Goal: Transaction & Acquisition: Purchase product/service

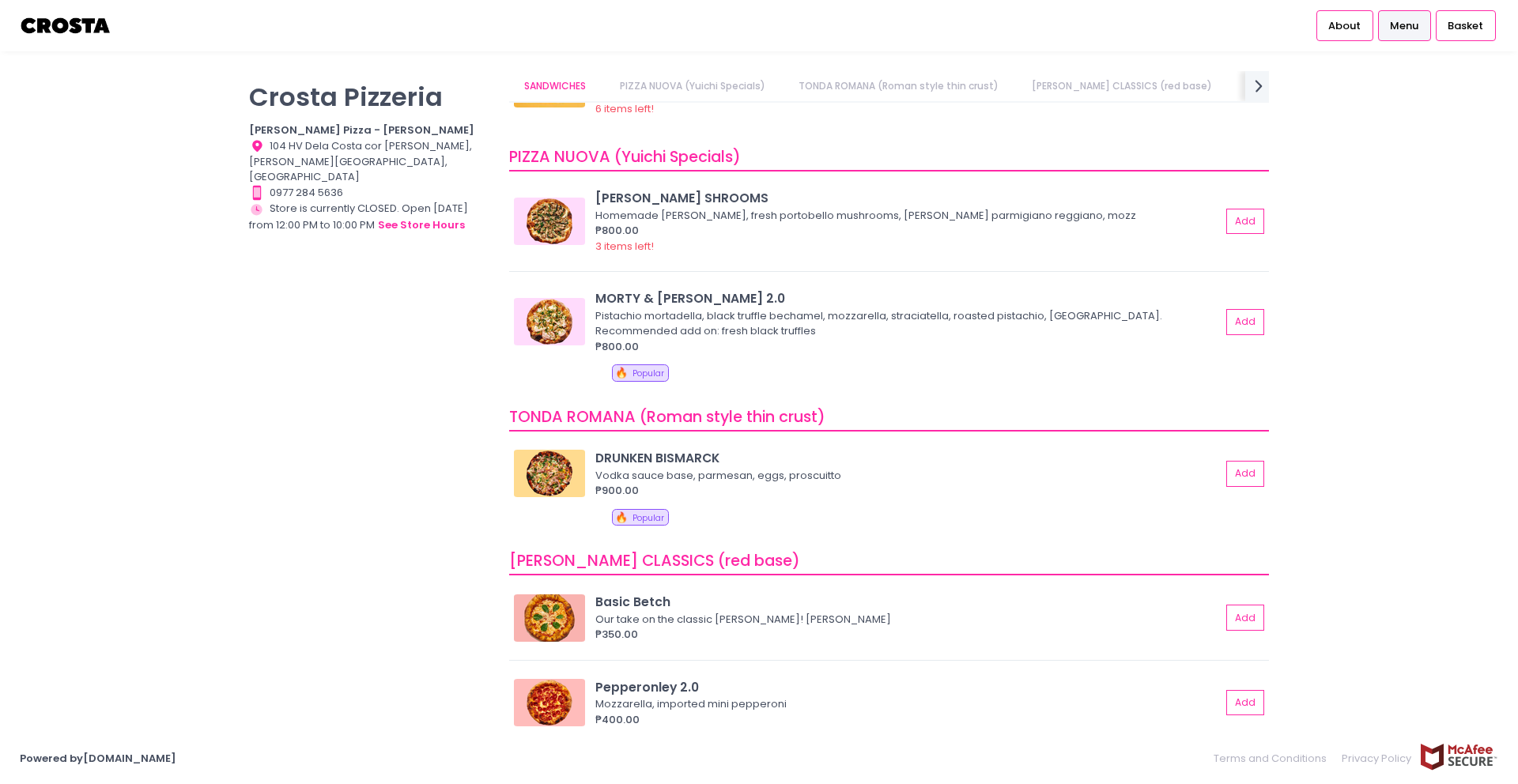
scroll to position [109, 0]
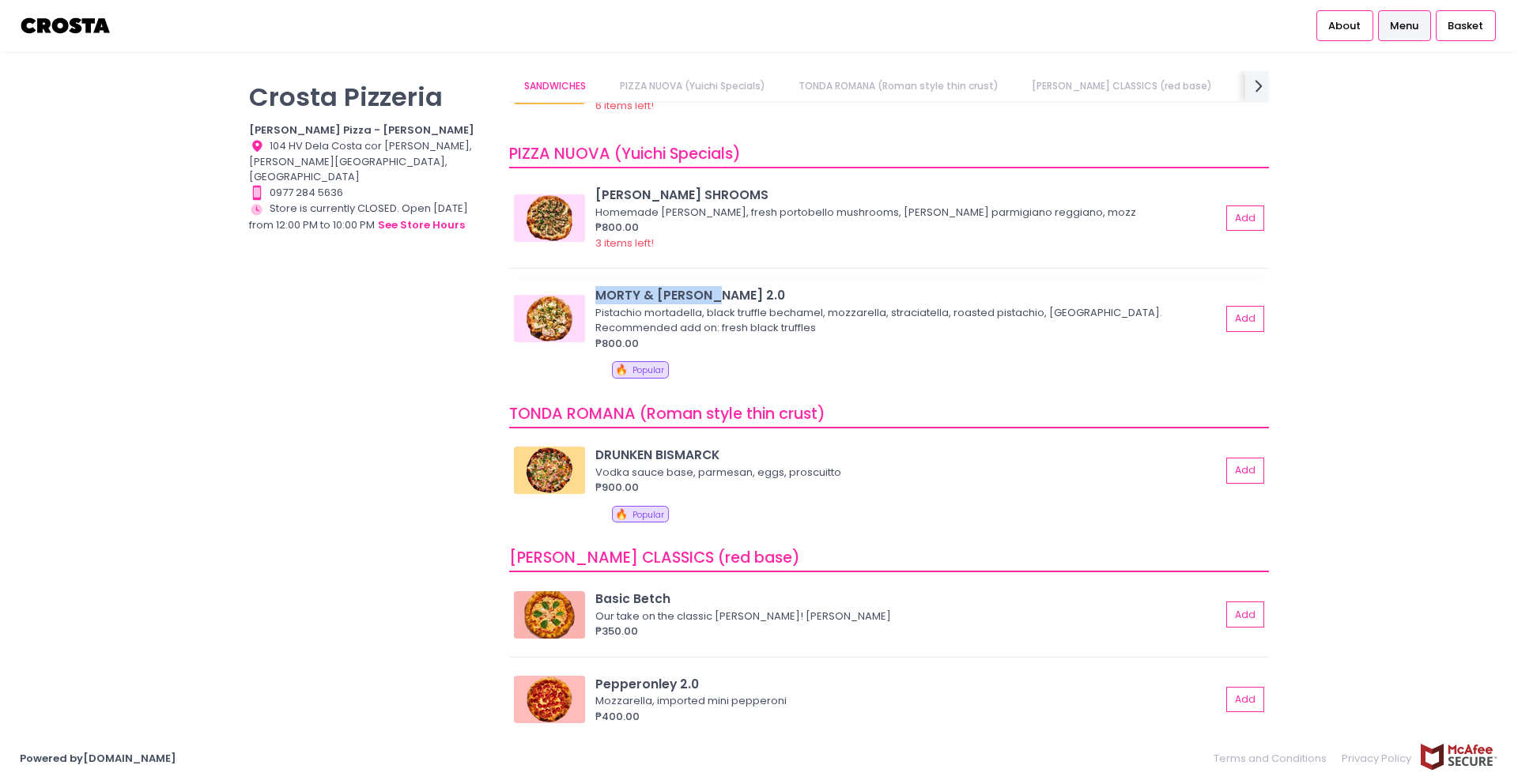
drag, startPoint x: 732, startPoint y: 295, endPoint x: 600, endPoint y: 289, distance: 132.1
click at [600, 289] on div "MORTY & [PERSON_NAME] 2.0" at bounding box center [908, 295] width 626 height 18
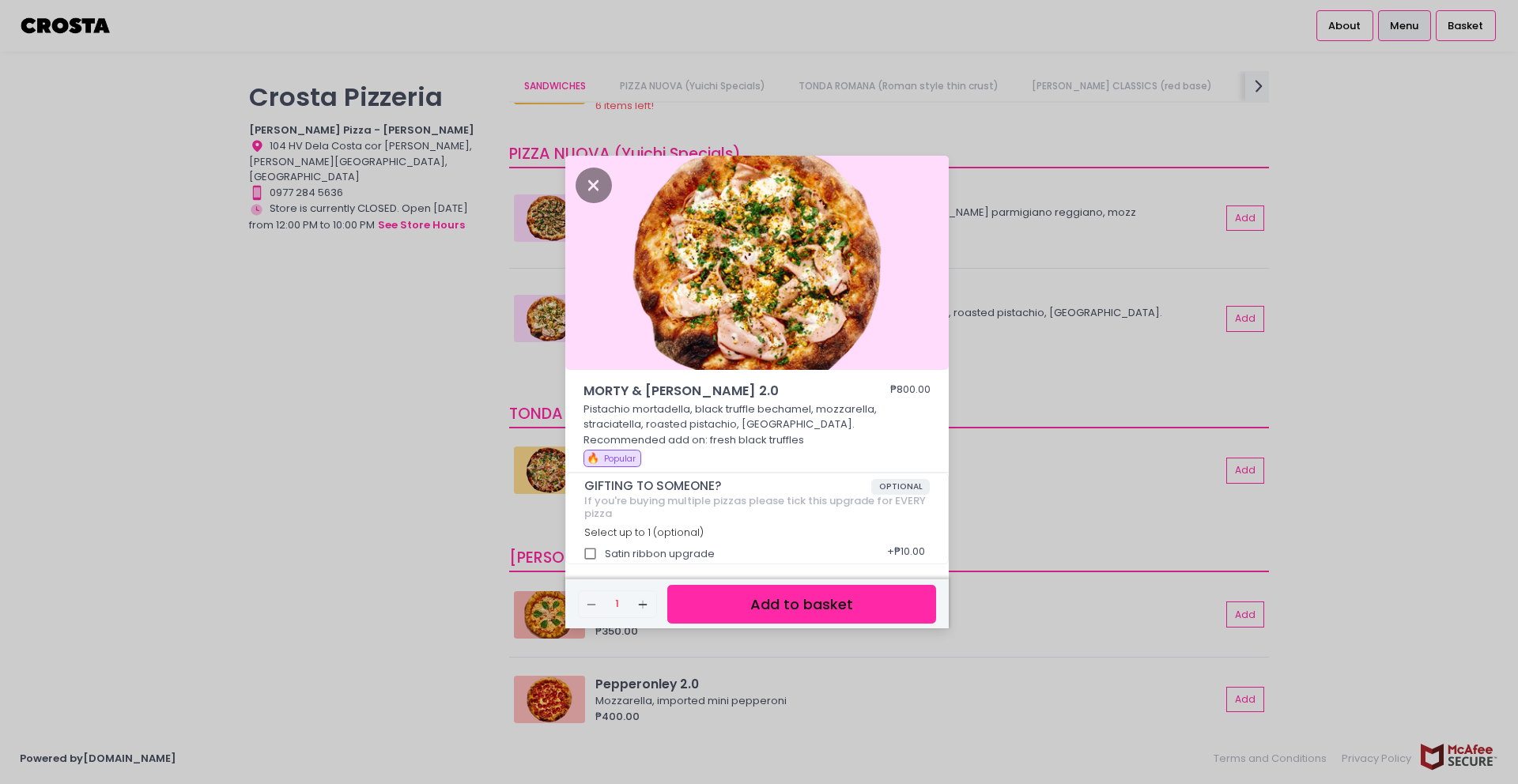
copy div "MORTY & [PERSON_NAME] 2.0"
click at [602, 189] on icon "Close" at bounding box center [594, 185] width 37 height 36
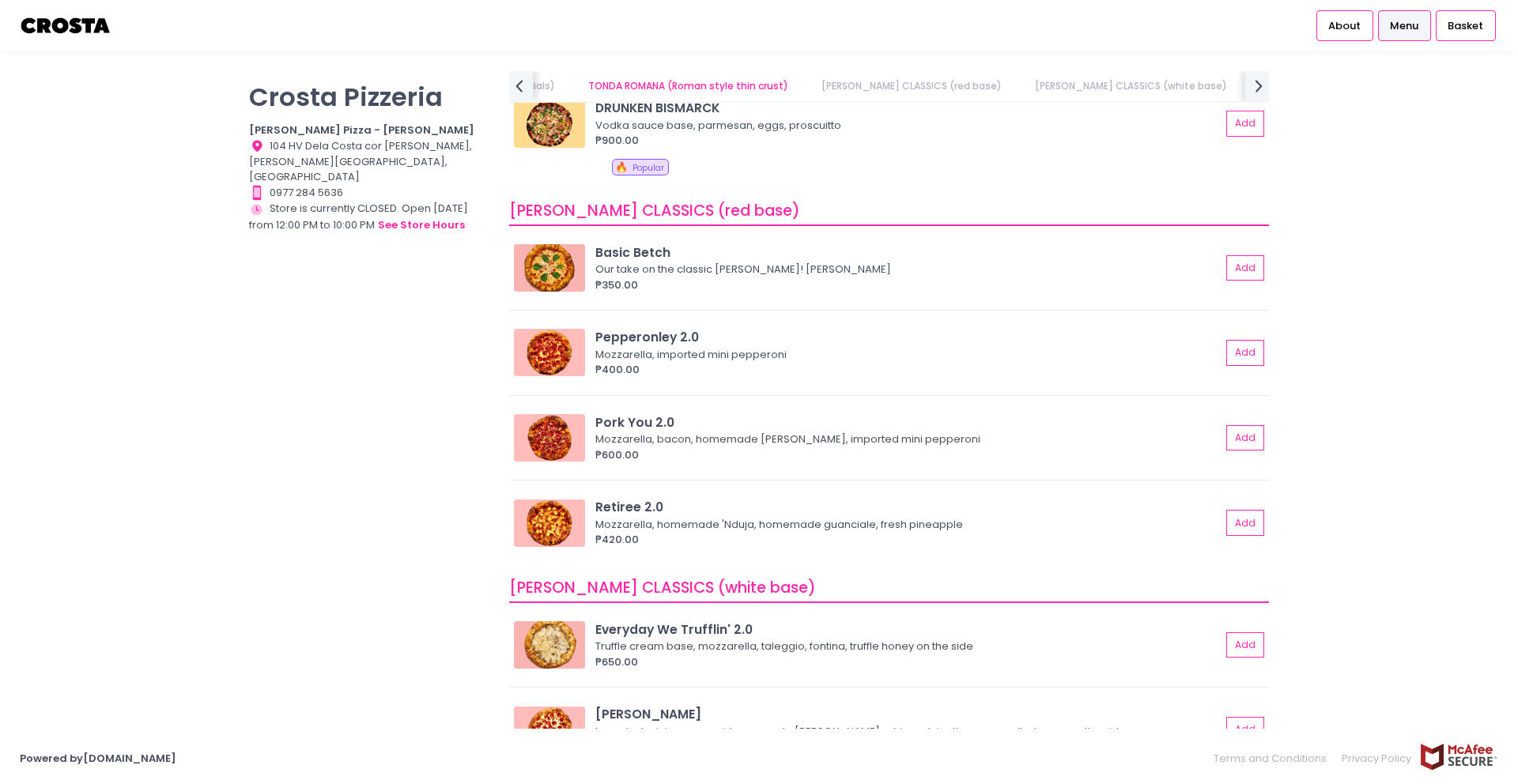
scroll to position [458, 0]
click at [1231, 265] on button "Add" at bounding box center [1246, 266] width 37 height 26
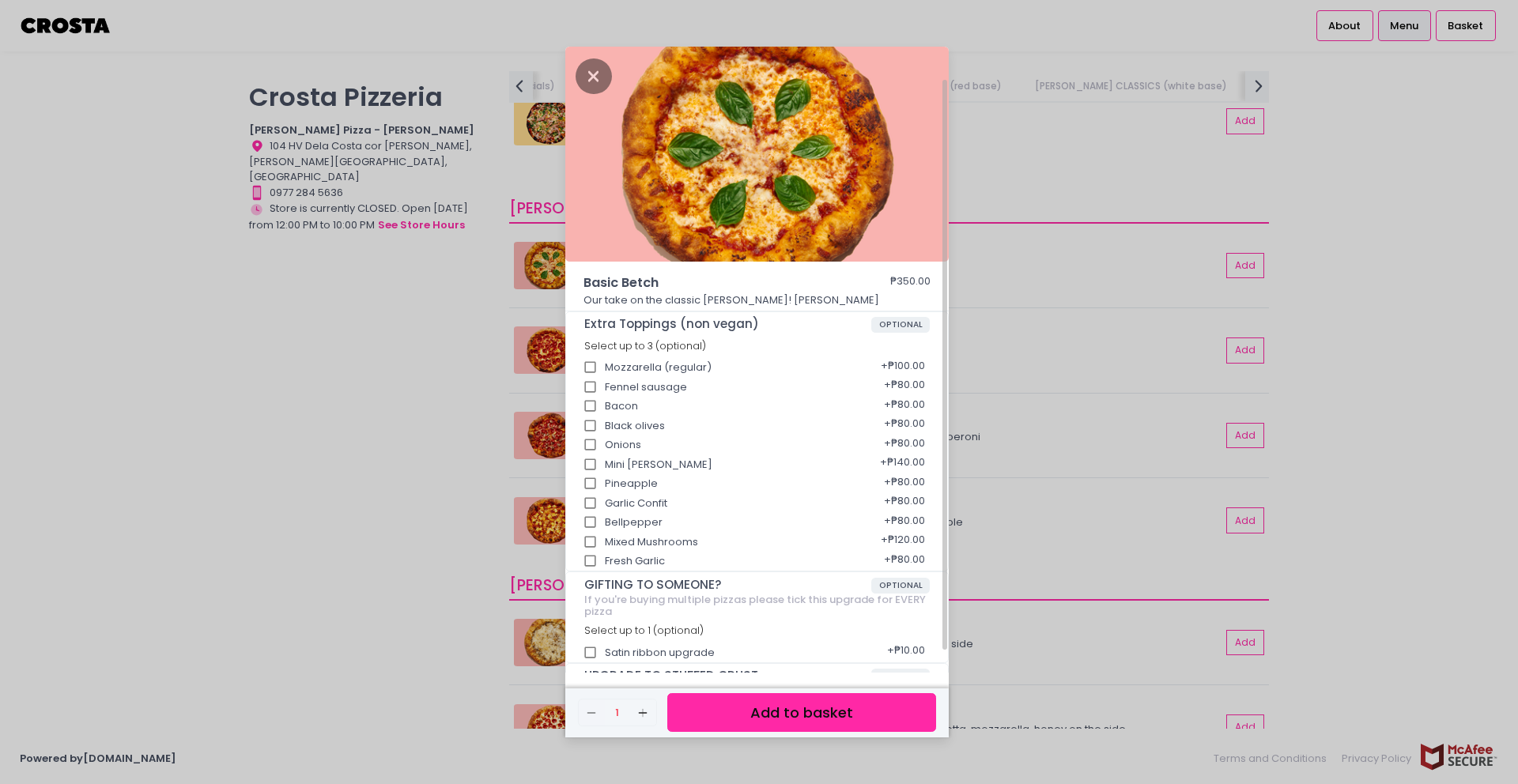
scroll to position [61, 0]
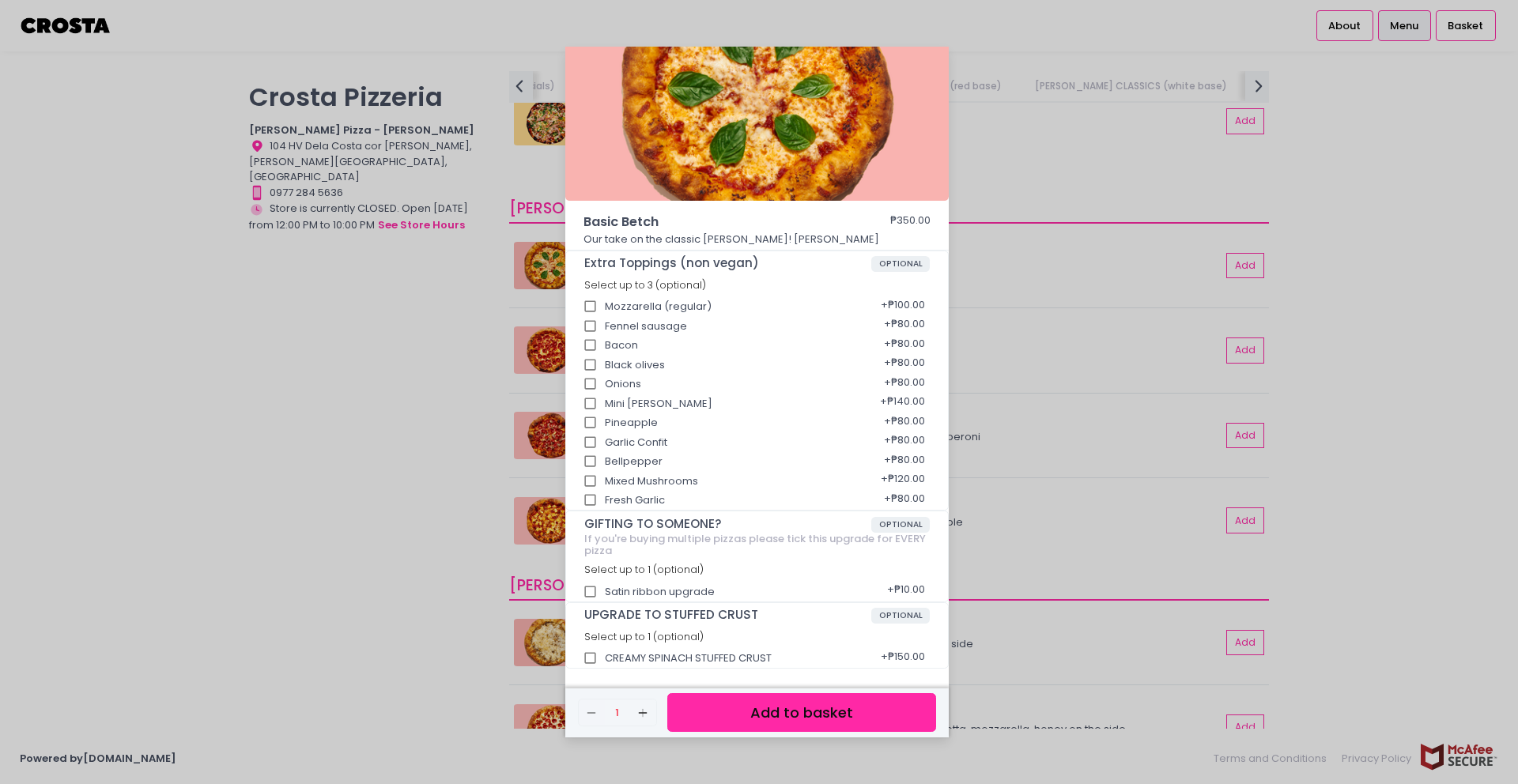
click at [790, 708] on button "Add to basket" at bounding box center [802, 713] width 269 height 39
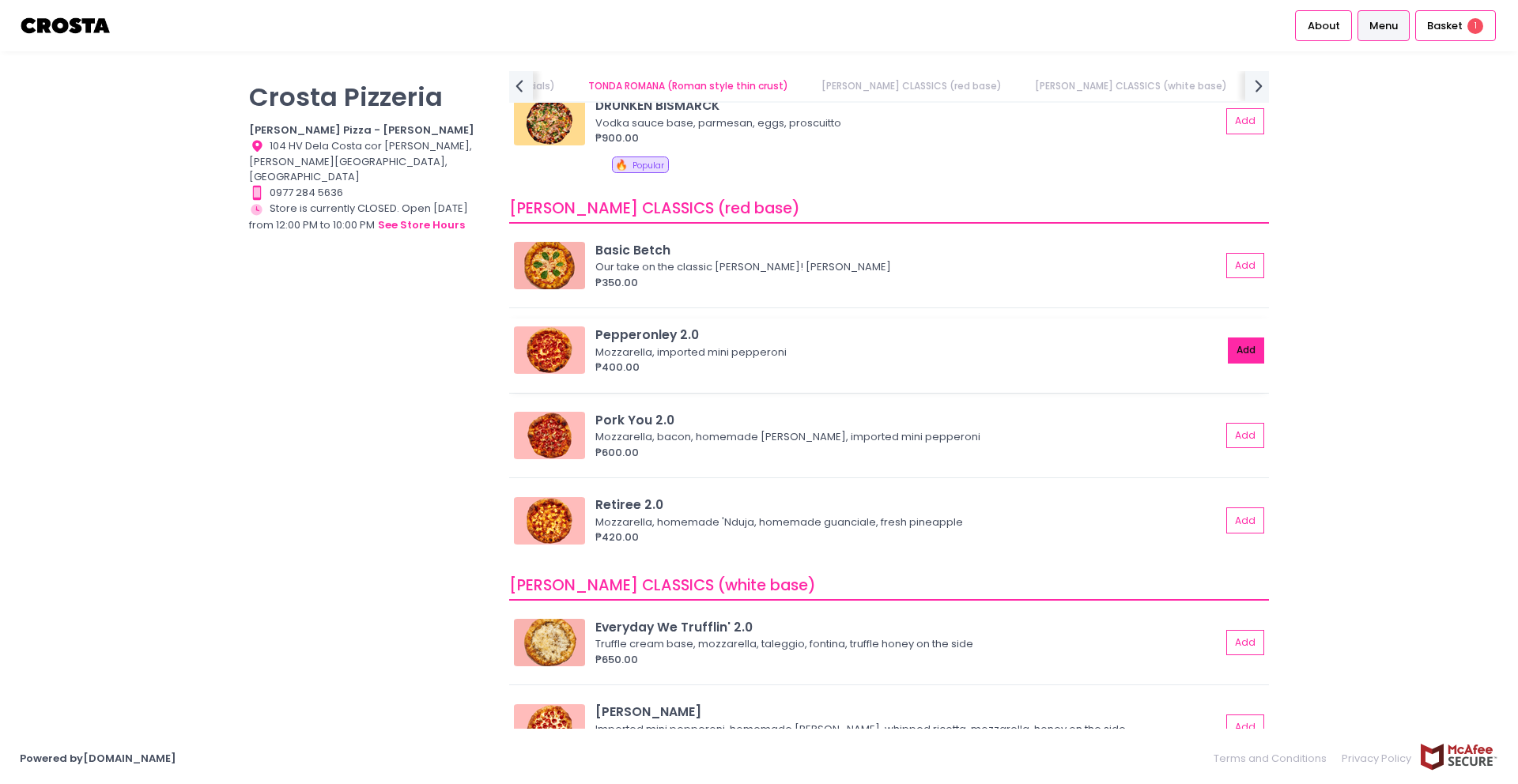
click at [1234, 347] on button "Add" at bounding box center [1246, 350] width 37 height 26
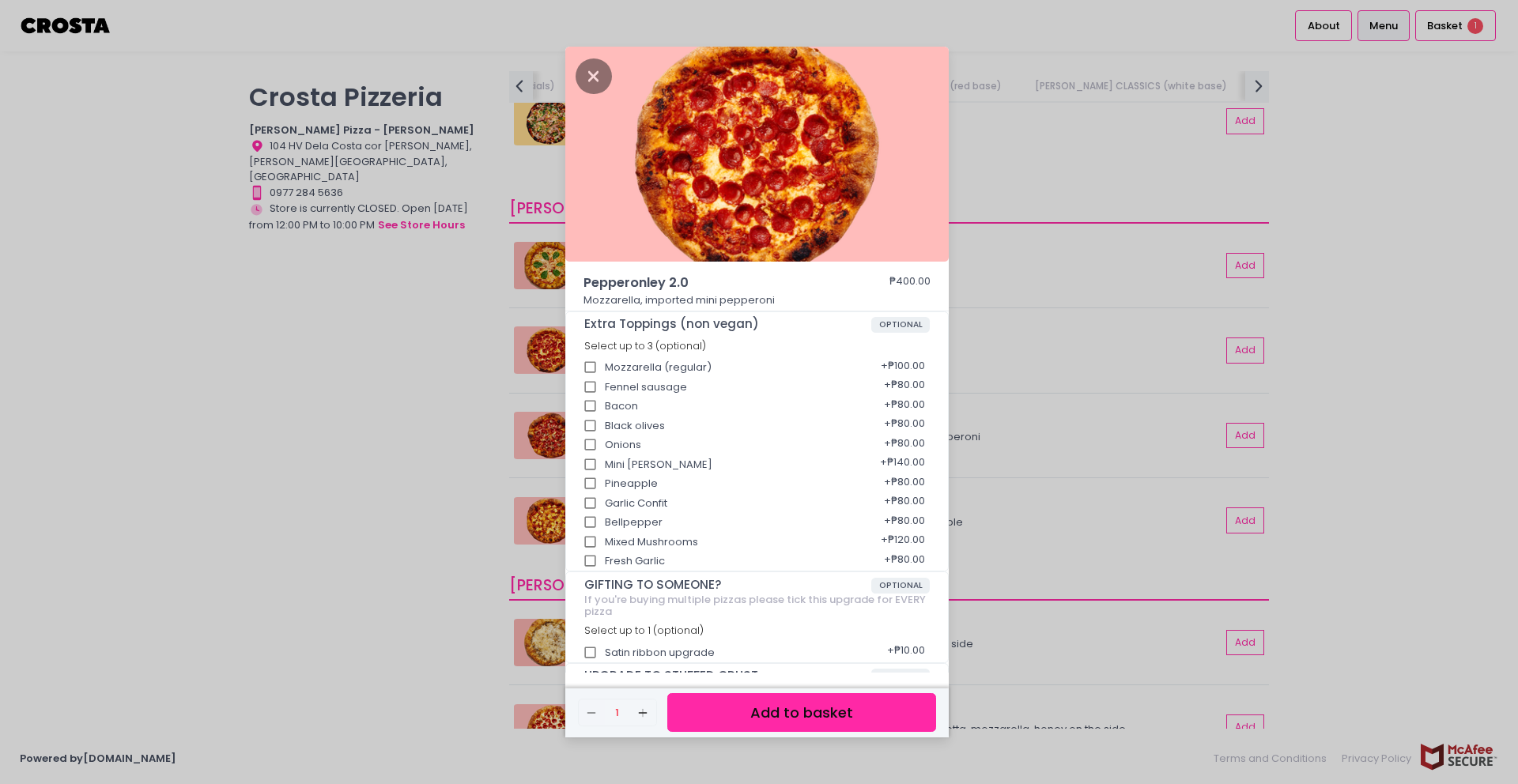
click at [827, 709] on button "Add to basket" at bounding box center [802, 713] width 269 height 39
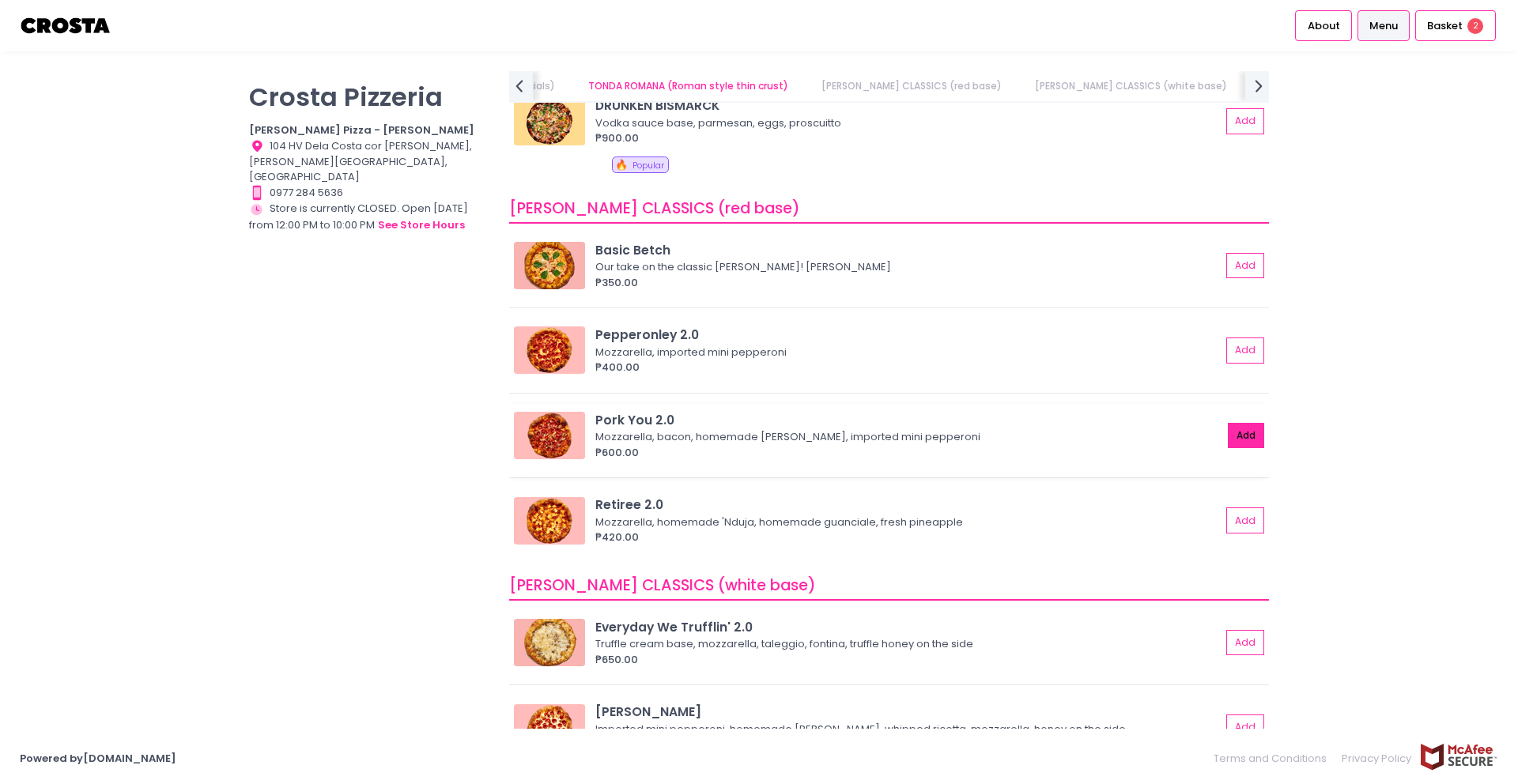
click at [1228, 439] on button "Add" at bounding box center [1246, 435] width 37 height 26
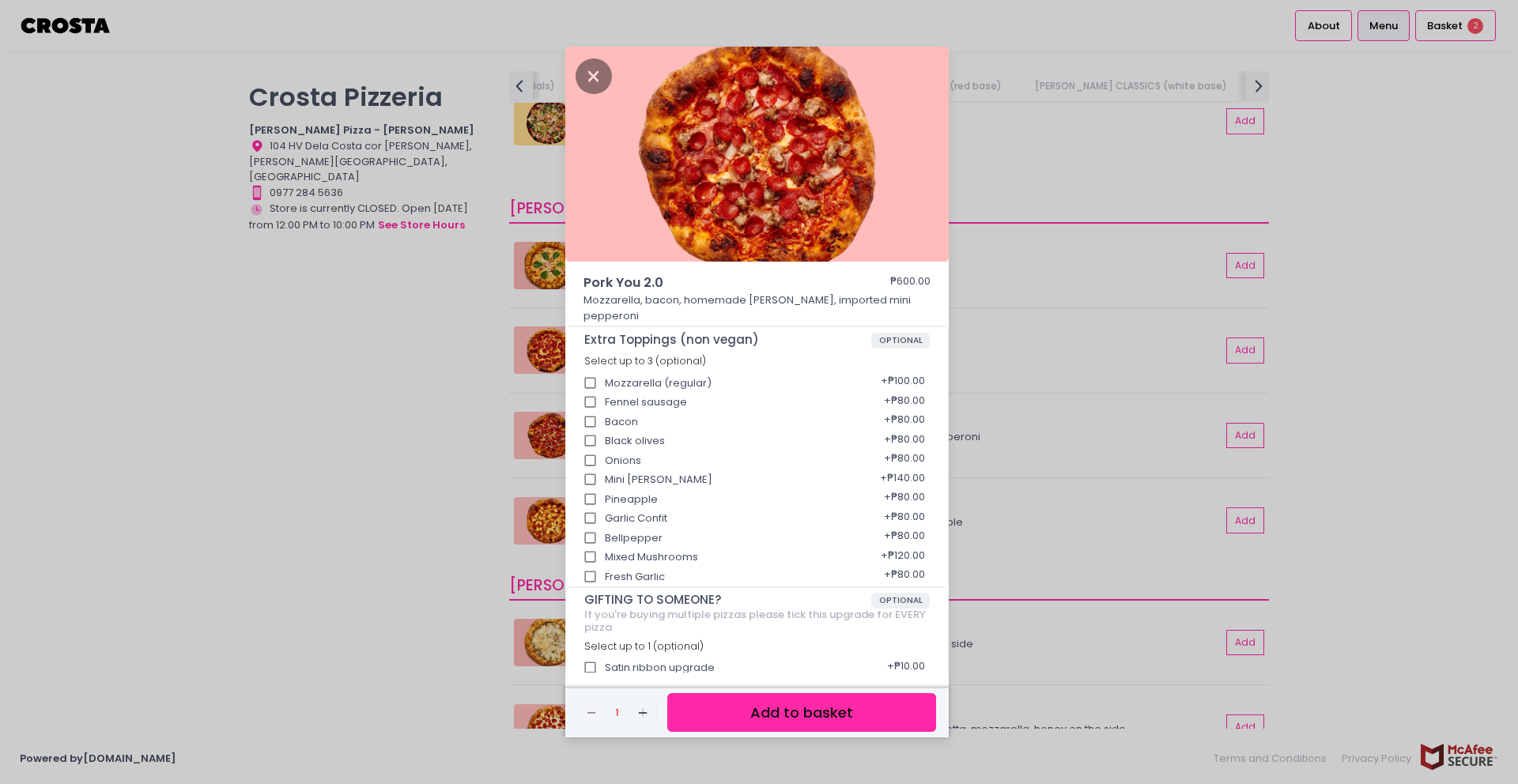
click at [799, 711] on button "Add to basket" at bounding box center [802, 713] width 269 height 39
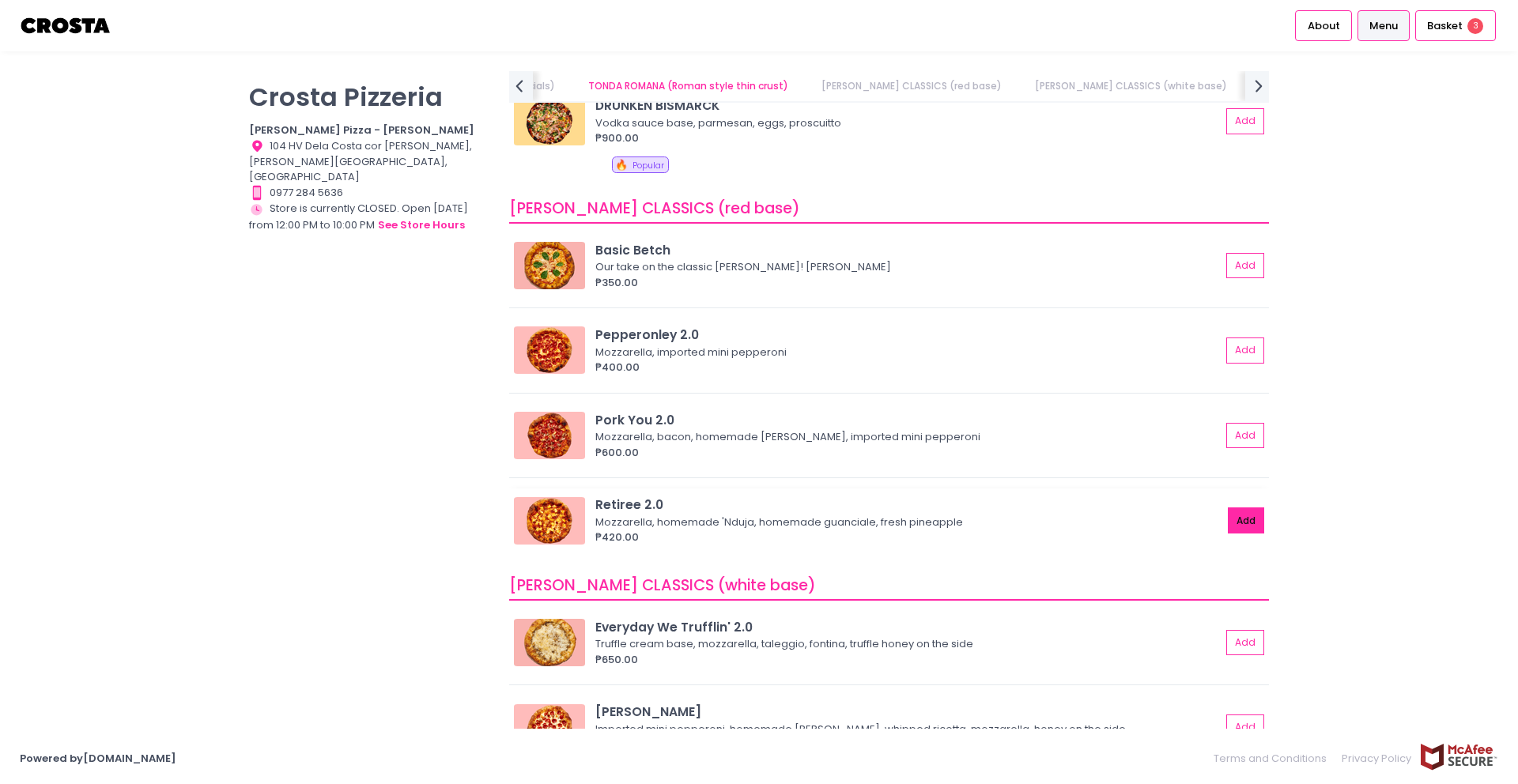
click at [1229, 521] on button "Add" at bounding box center [1246, 520] width 37 height 26
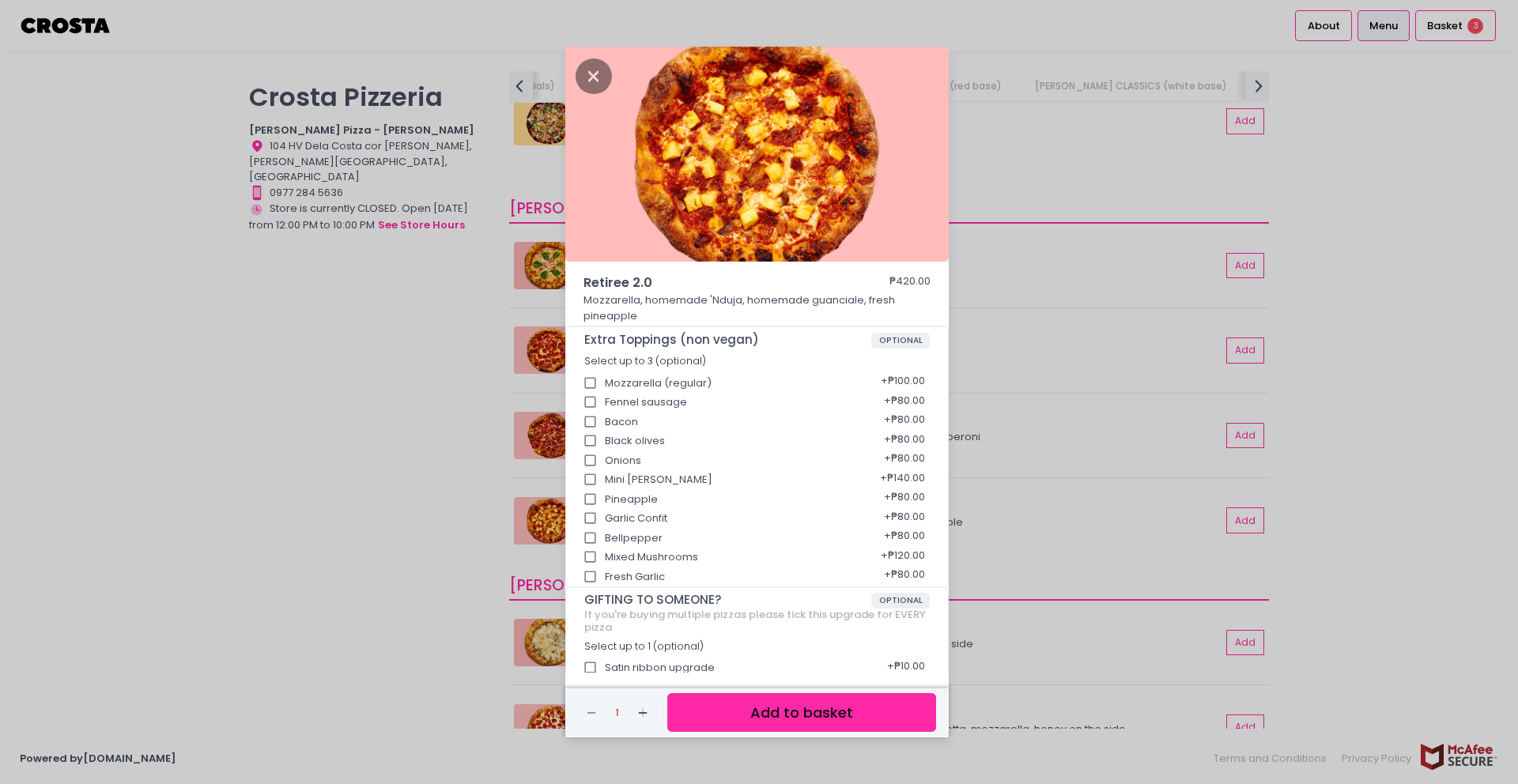
click at [868, 708] on button "Add to basket" at bounding box center [802, 713] width 269 height 39
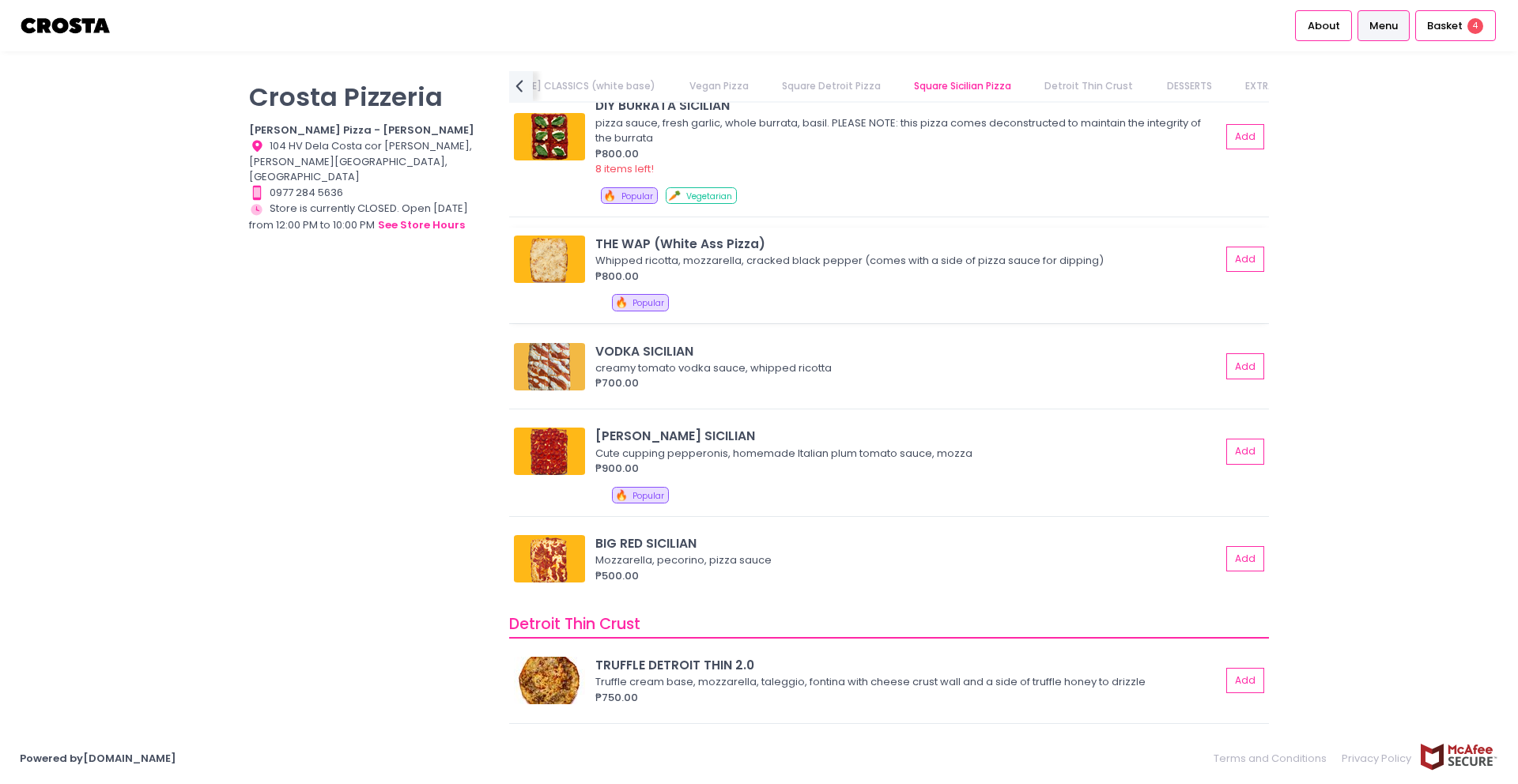
scroll to position [2214, 0]
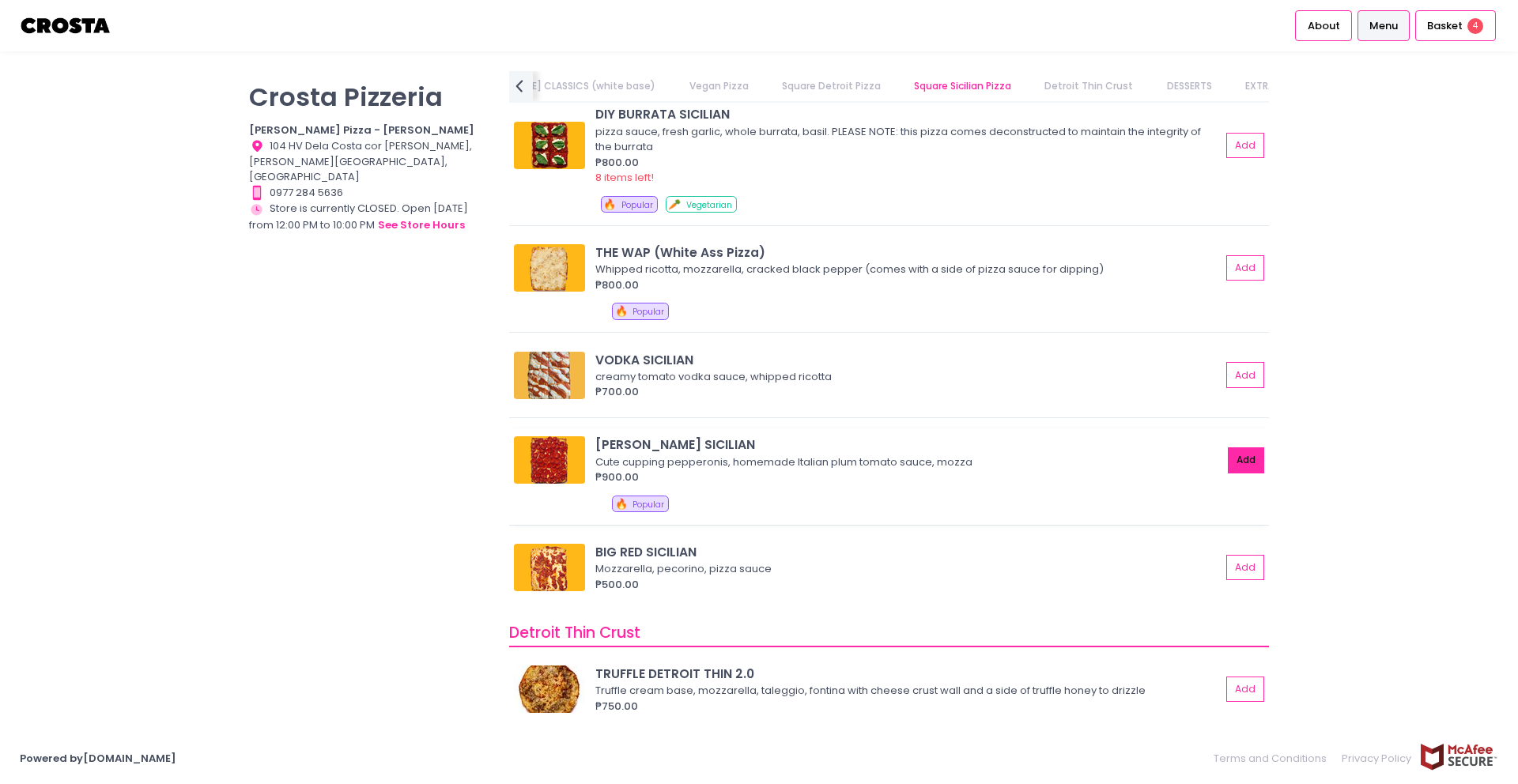
click at [1229, 463] on button "Add" at bounding box center [1246, 460] width 37 height 26
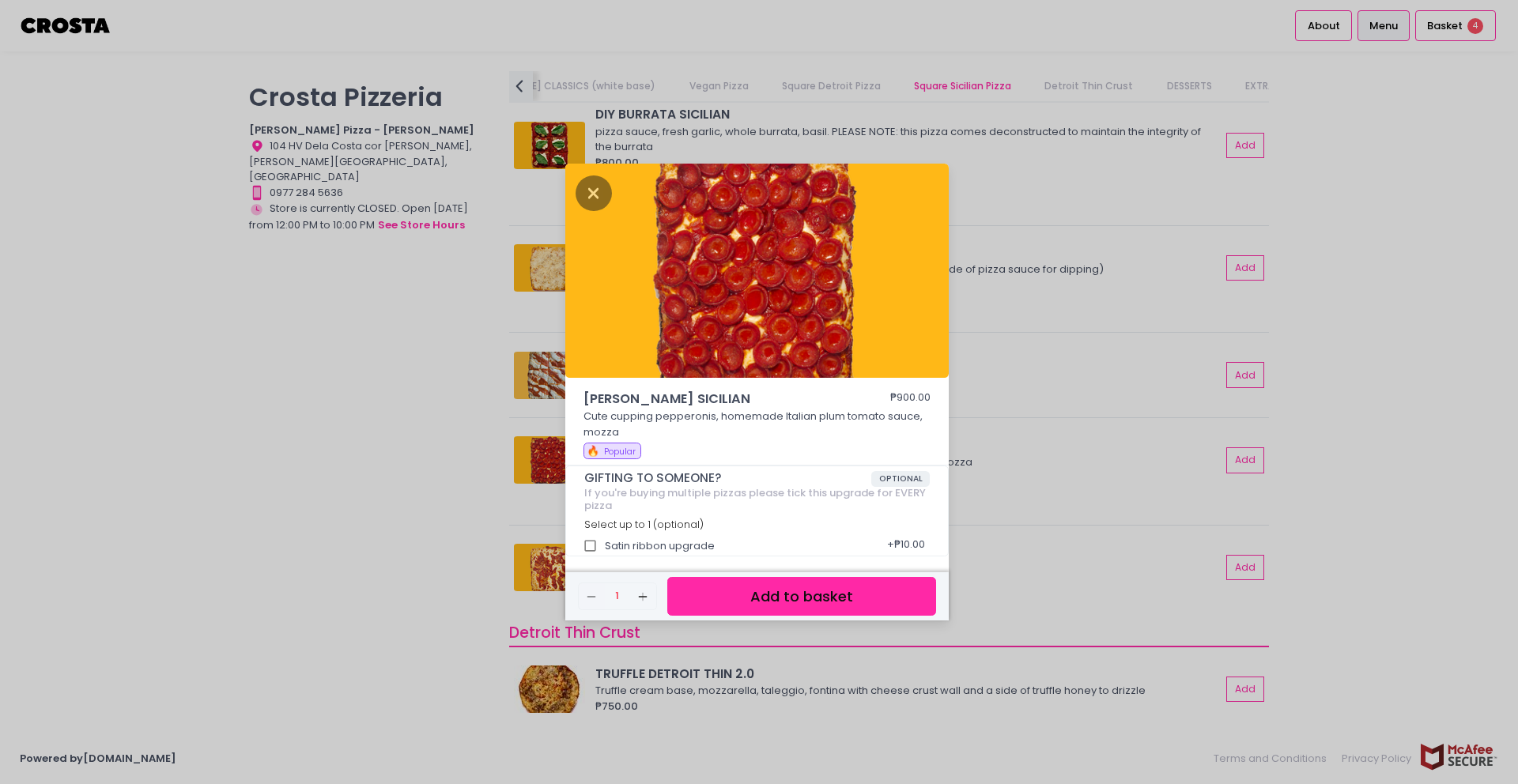
click at [827, 600] on button "Add to basket" at bounding box center [802, 596] width 269 height 39
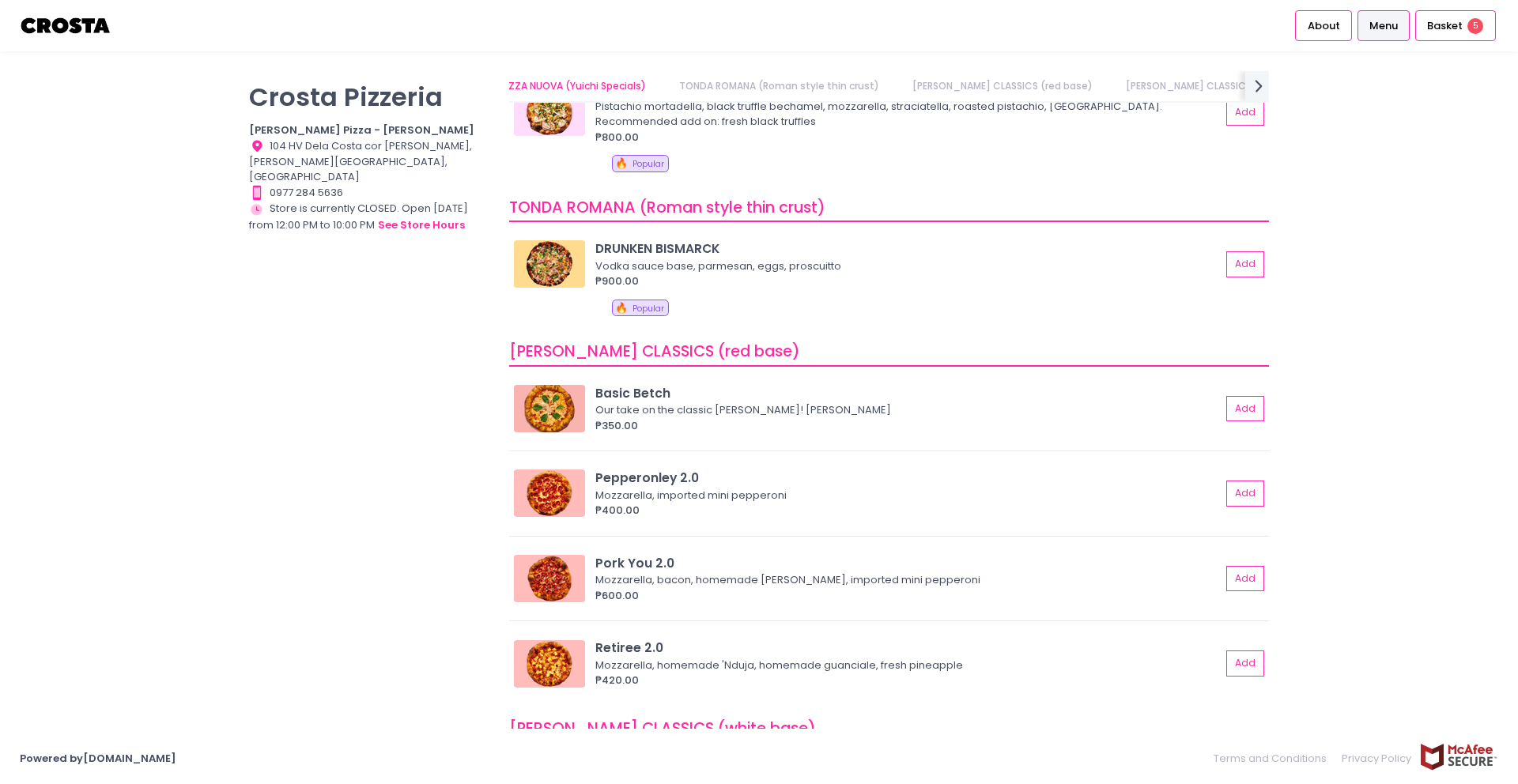
scroll to position [0, 0]
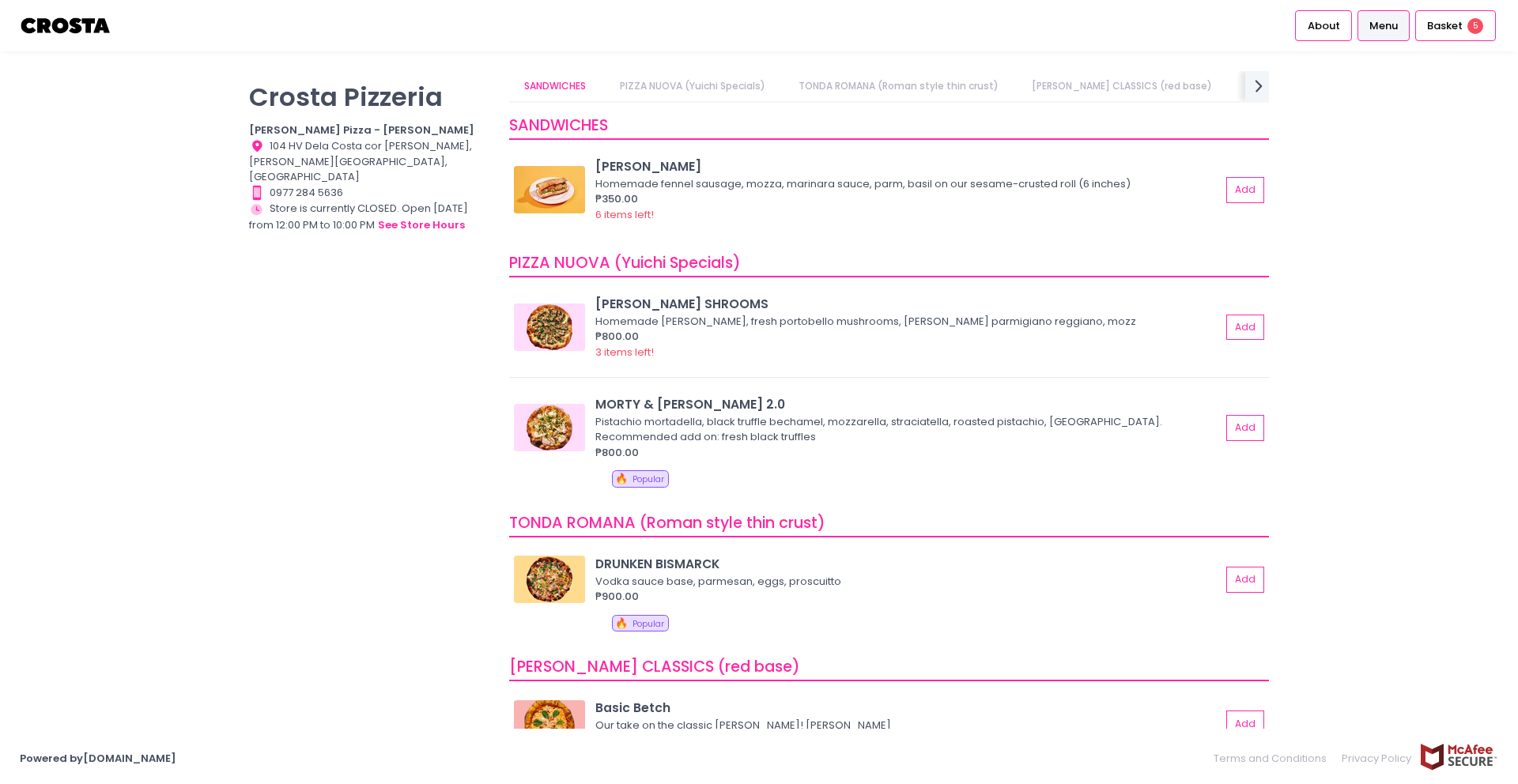
click at [1378, 377] on div "Crosta Pizzeria Crosta Pizza - Salcedo Location Created with Sketch. 104 HV Del…" at bounding box center [759, 392] width 1518 height 642
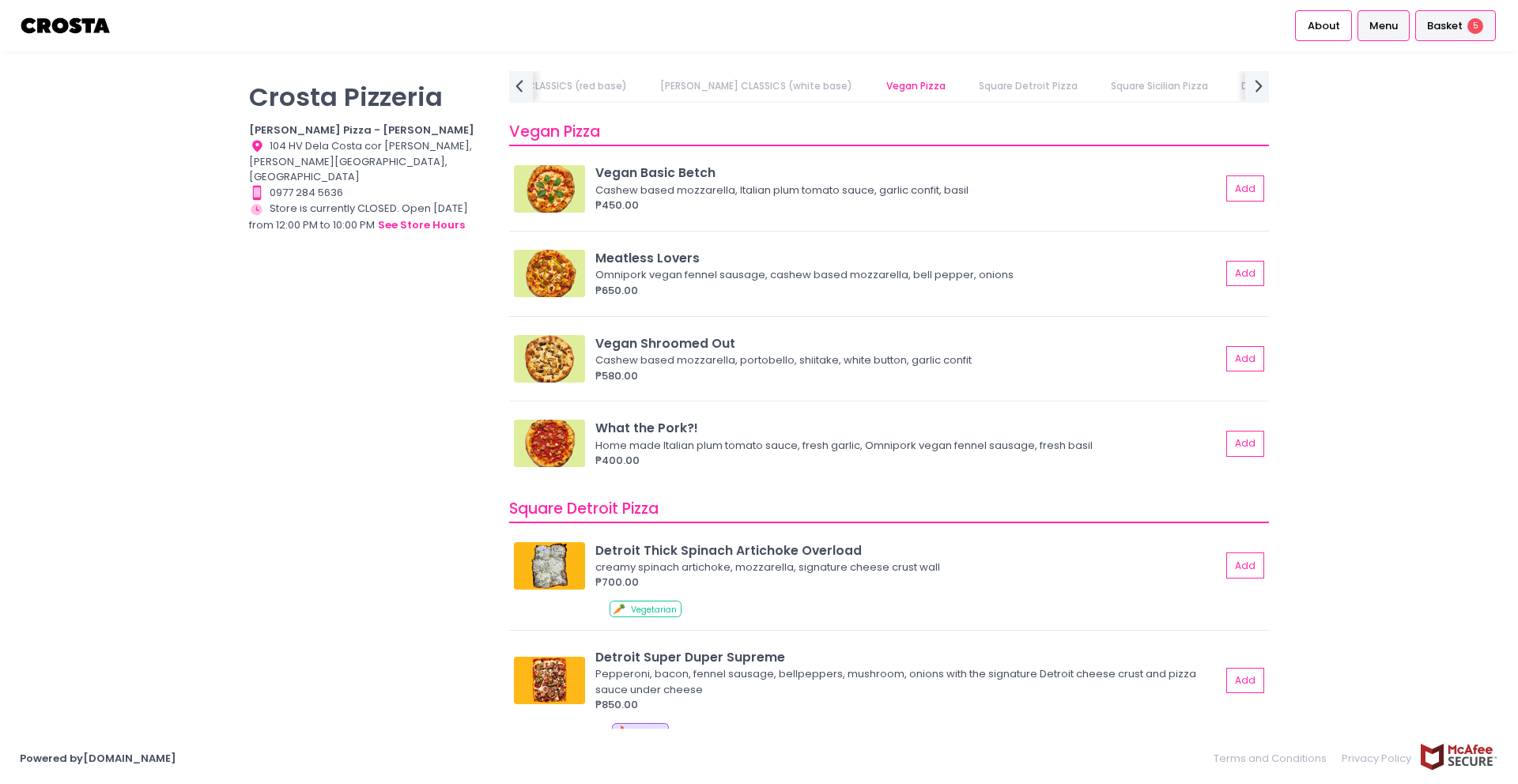
click at [1461, 25] on span "Basket" at bounding box center [1445, 26] width 36 height 16
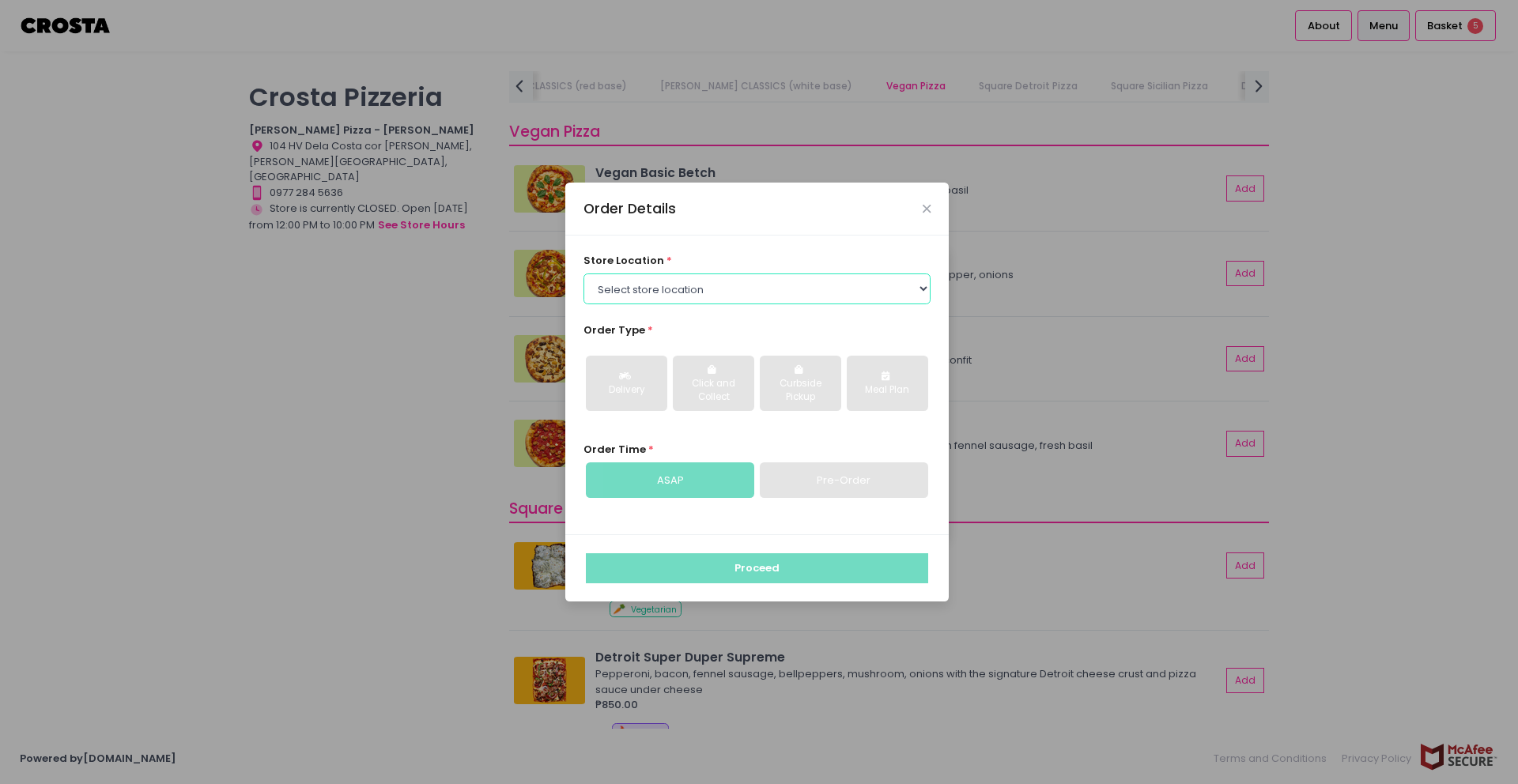
click at [763, 286] on select "Select store location Crosta Pizza - Salcedo Crosta Pizza - San Juan" at bounding box center [757, 288] width 348 height 30
select select "5fabb2e53664a8677beaeb89"
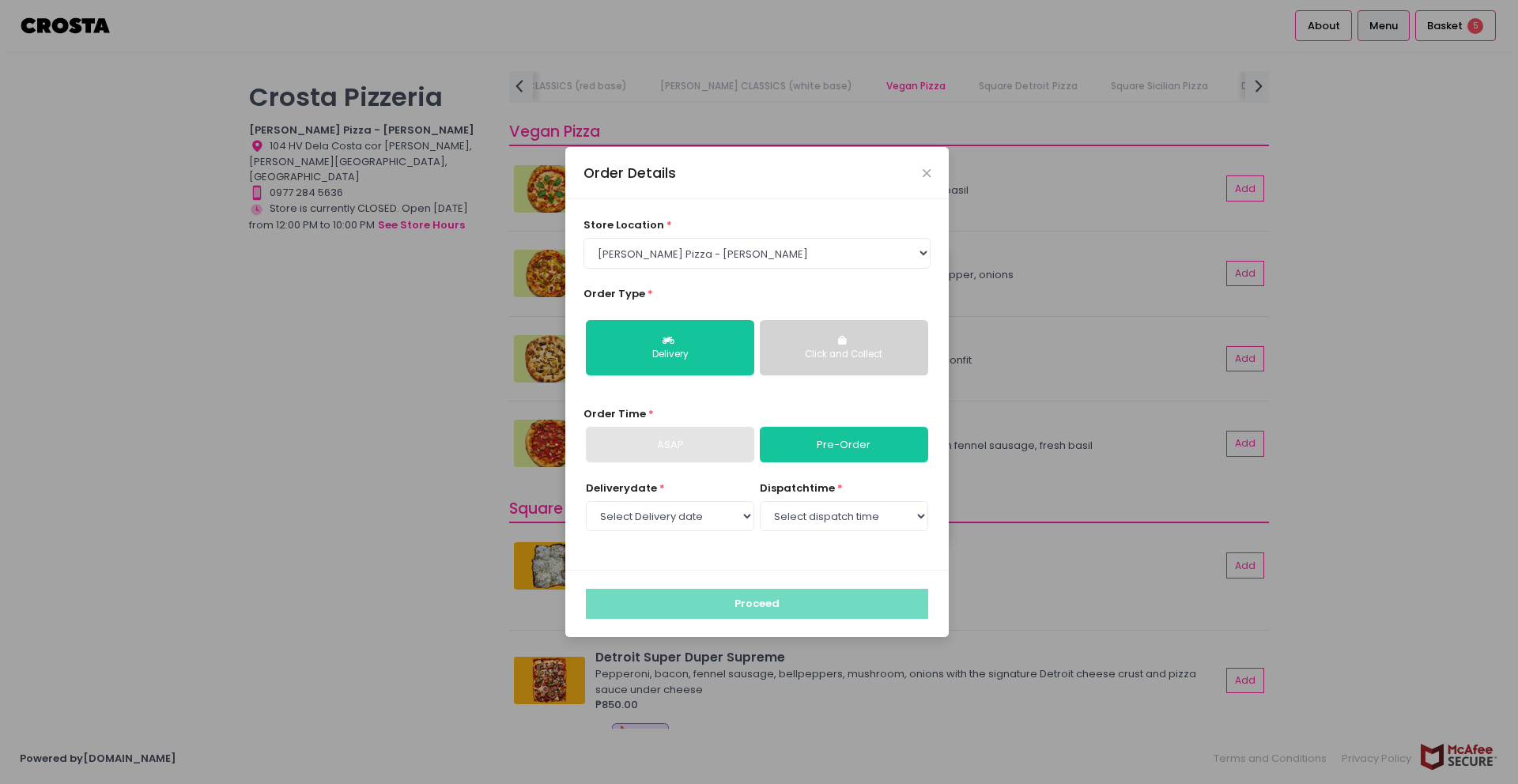
click at [846, 348] on div "Click and Collect" at bounding box center [844, 355] width 146 height 14
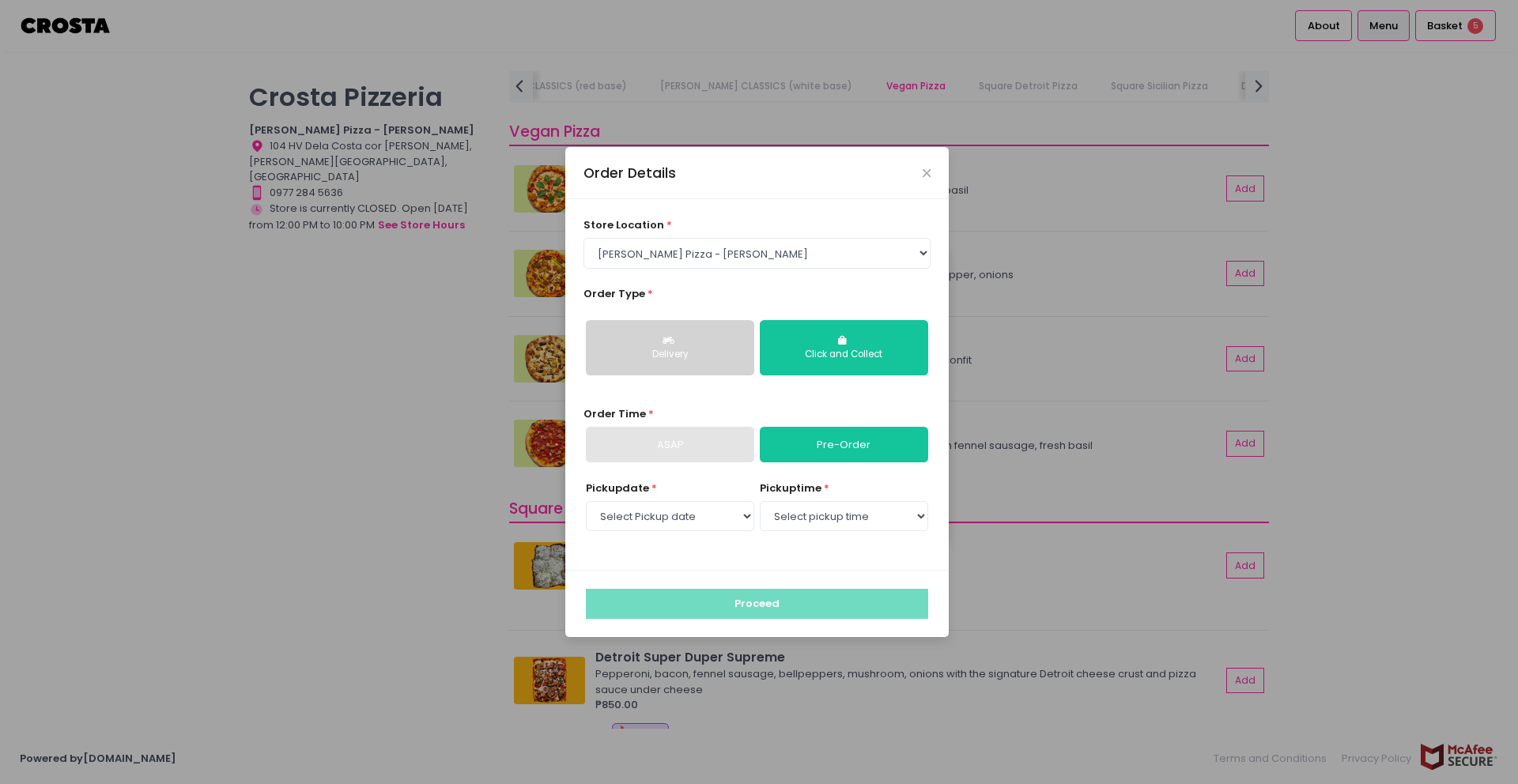
click at [727, 349] on div "Delivery" at bounding box center [670, 355] width 146 height 14
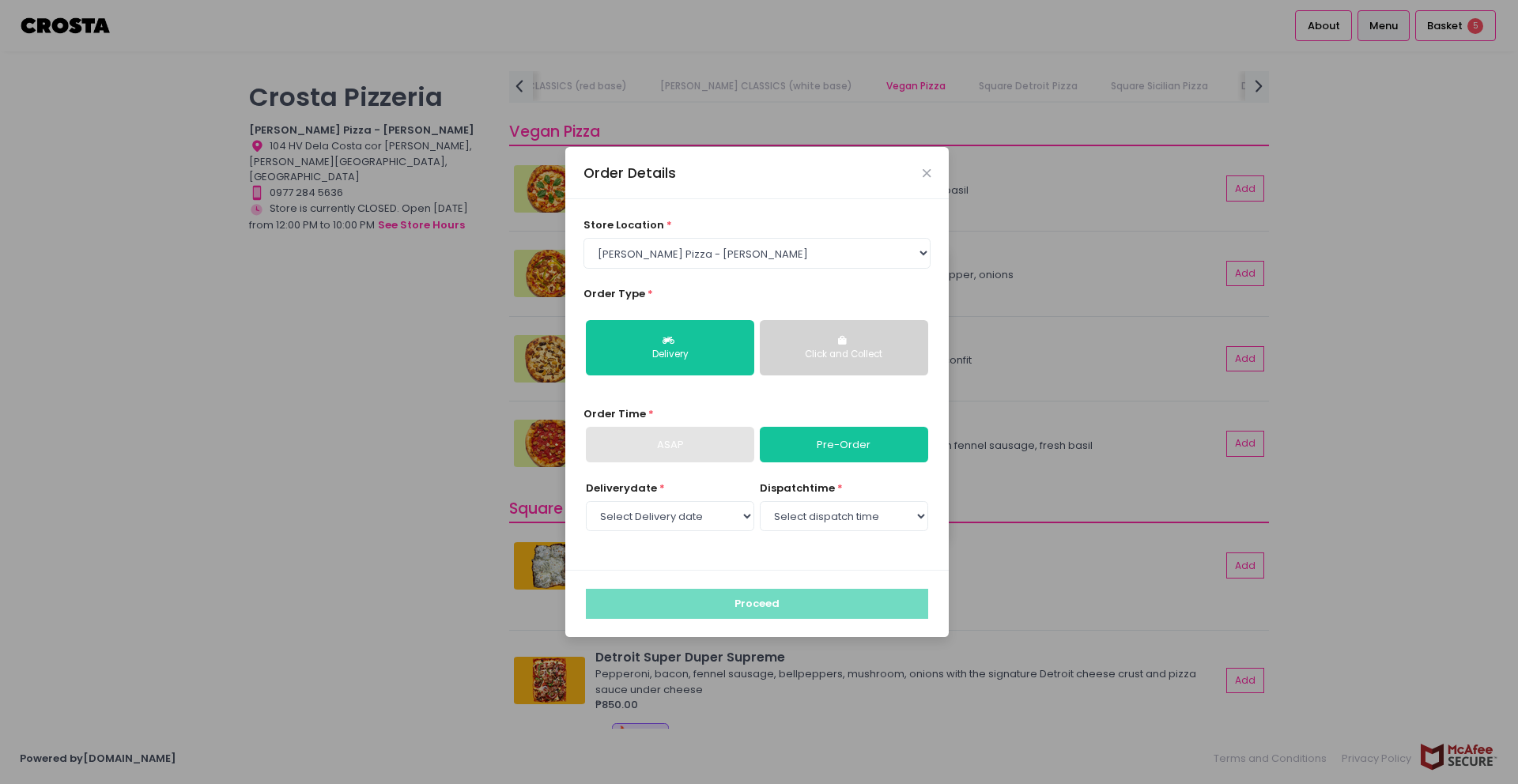
click at [727, 522] on select "Select Delivery date Friday, Sep 5th Saturday, Sep 6th Sunday, Sep 7th" at bounding box center [670, 516] width 169 height 30
select select "2025-09-07"
click at [828, 516] on select "Select dispatch time 12:00 PM - 12:30 PM 12:30 PM - 01:00 PM 01:00 PM - 01:30 P…" at bounding box center [844, 516] width 169 height 30
click at [699, 517] on select "Select Delivery date Friday, Sep 5th Saturday, Sep 6th Sunday, Sep 7th" at bounding box center [670, 516] width 169 height 30
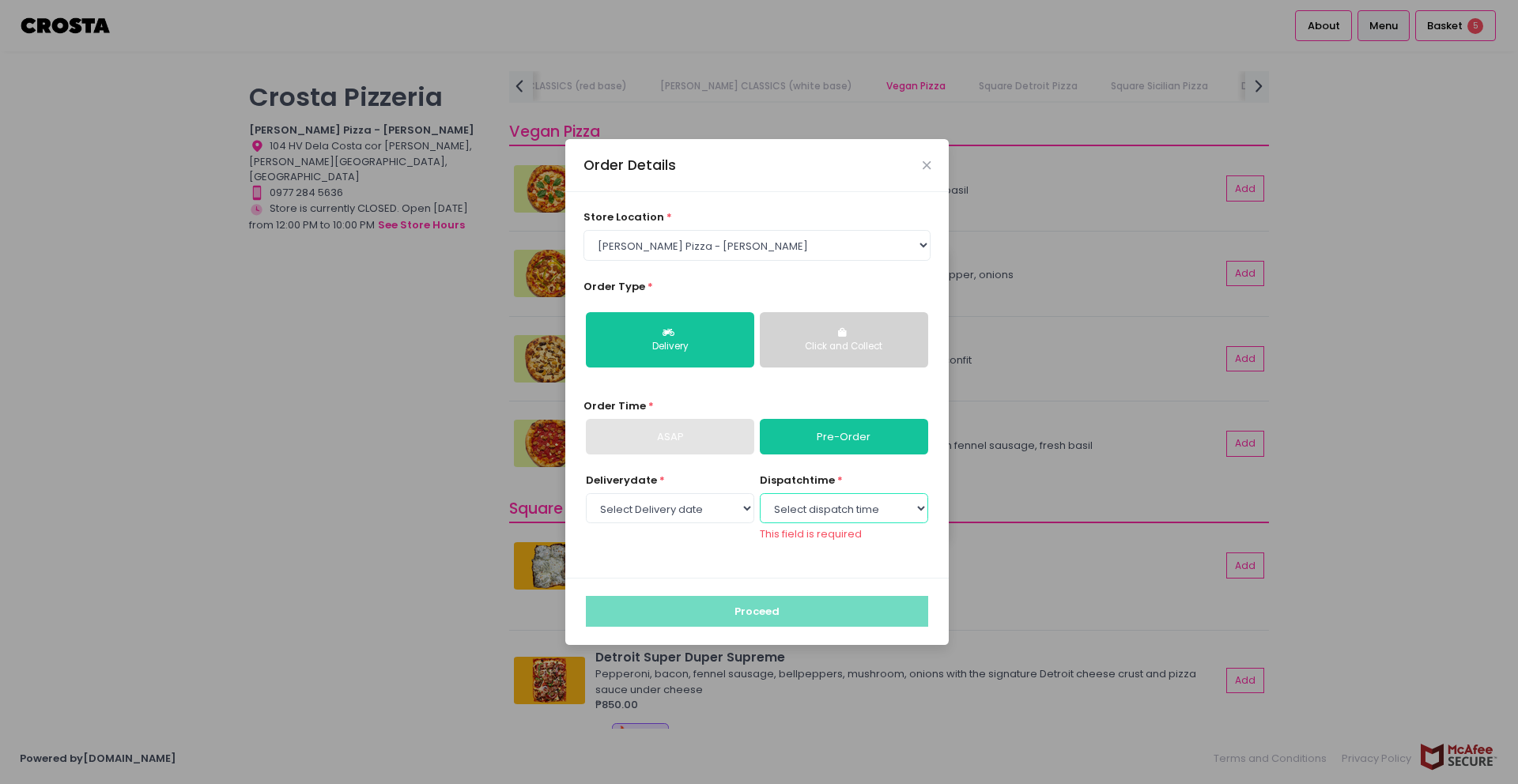
click at [833, 505] on select "Select dispatch time 12:00 PM - 12:30 PM 12:30 PM - 01:00 PM 01:00 PM - 01:30 P…" at bounding box center [844, 508] width 169 height 30
click at [928, 163] on icon "Close" at bounding box center [927, 165] width 8 height 12
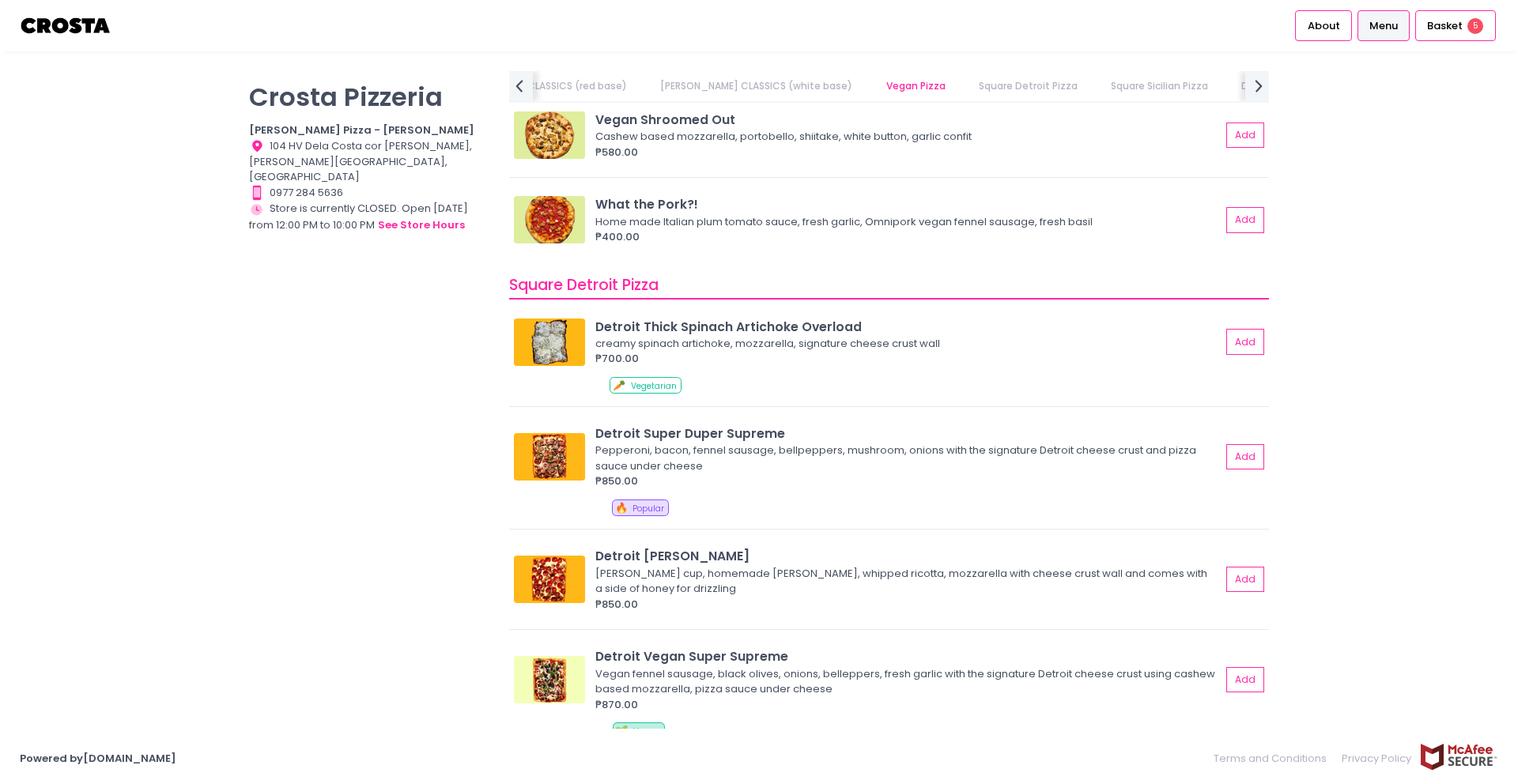
scroll to position [1561, 0]
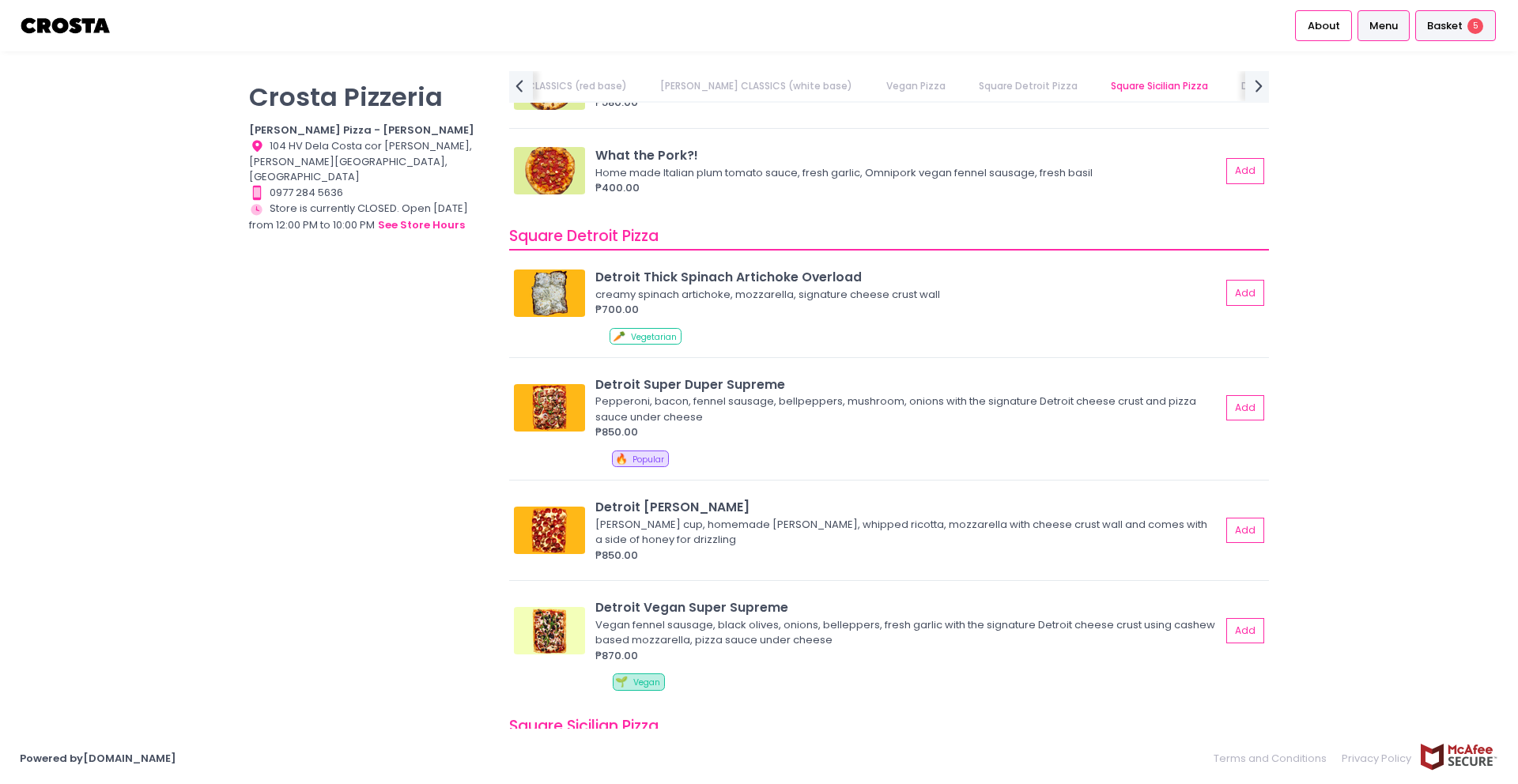
click at [1466, 34] on div "Basket 5" at bounding box center [1455, 25] width 81 height 31
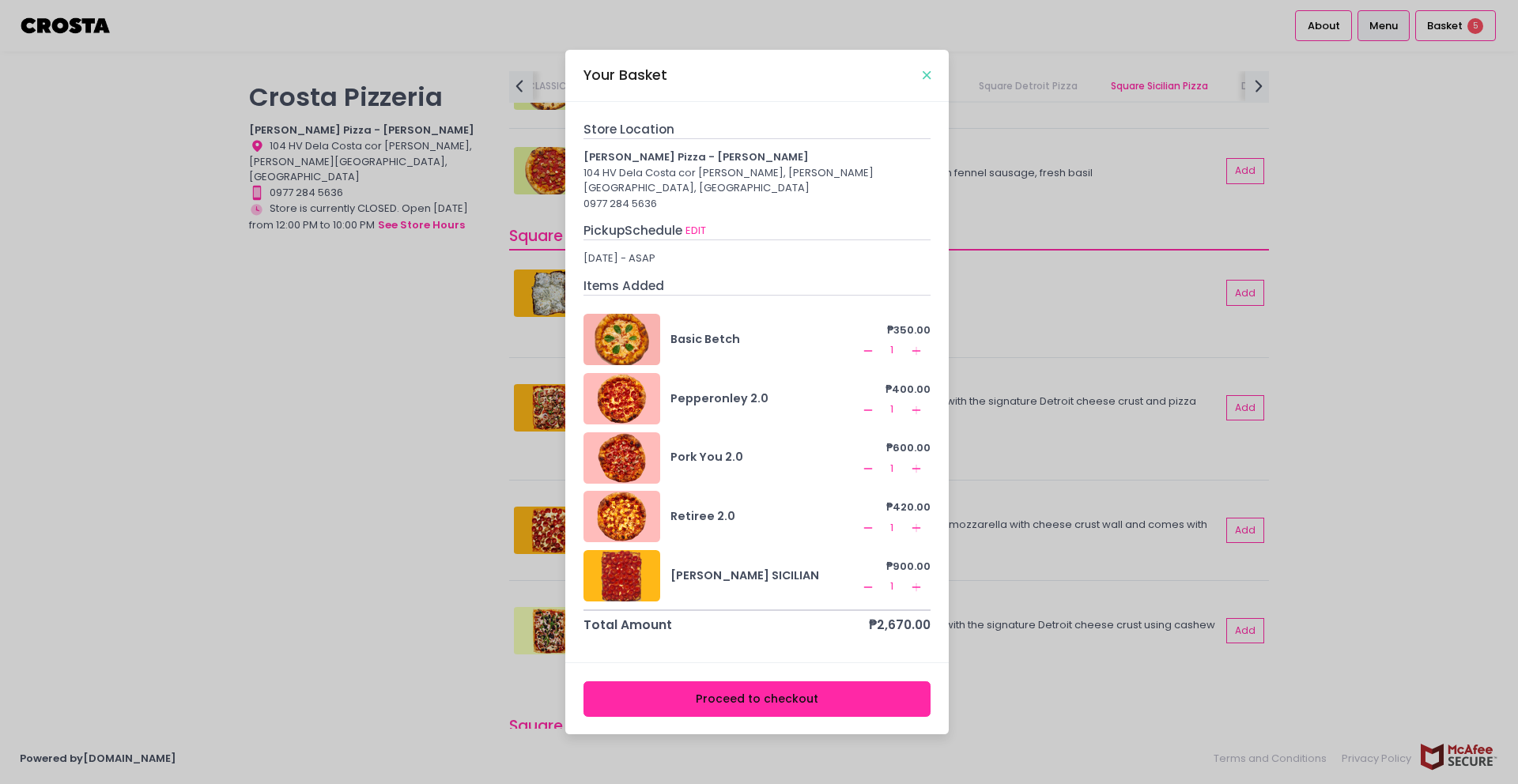
click at [927, 81] on icon "Close" at bounding box center [927, 76] width 8 height 12
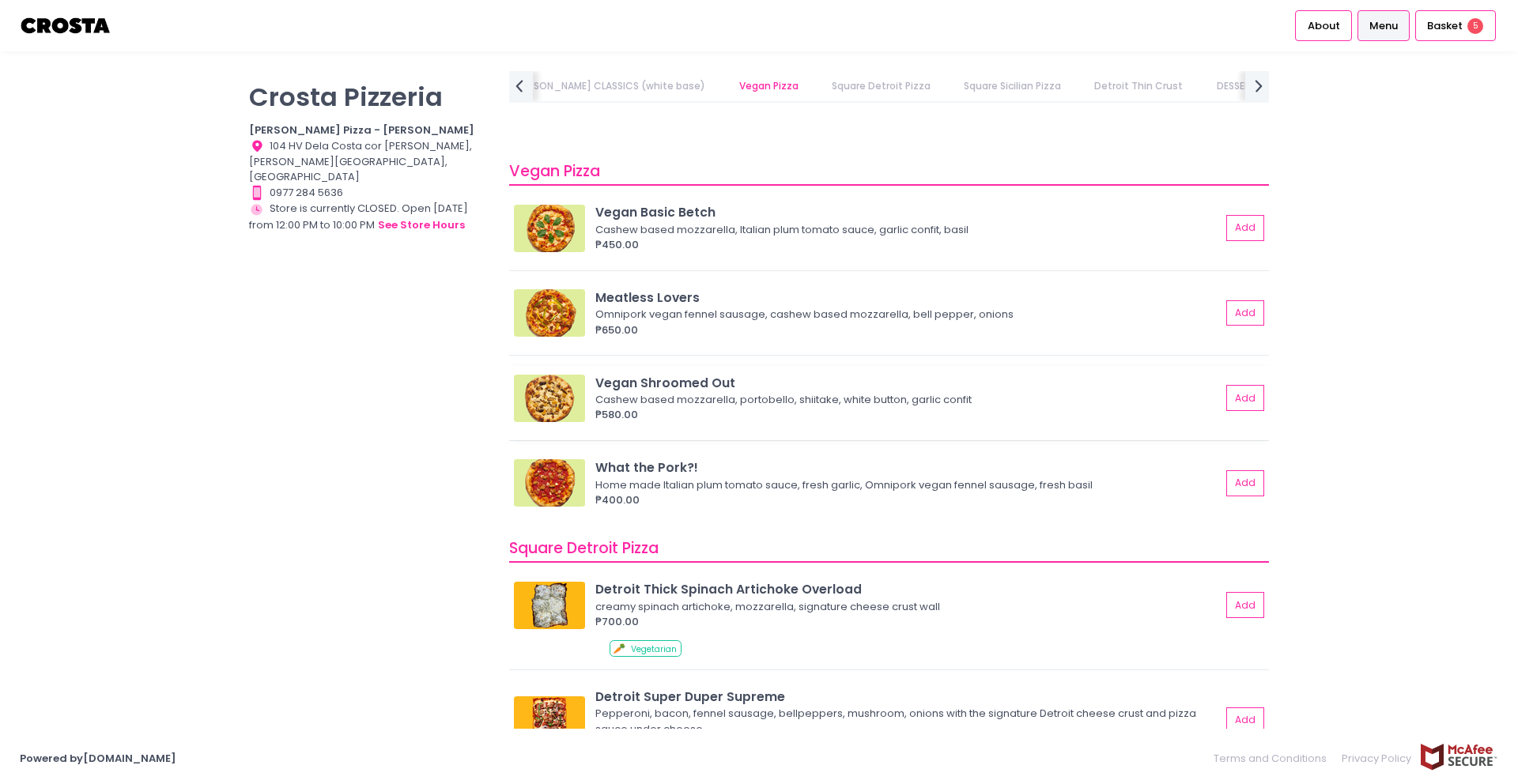
scroll to position [1248, 0]
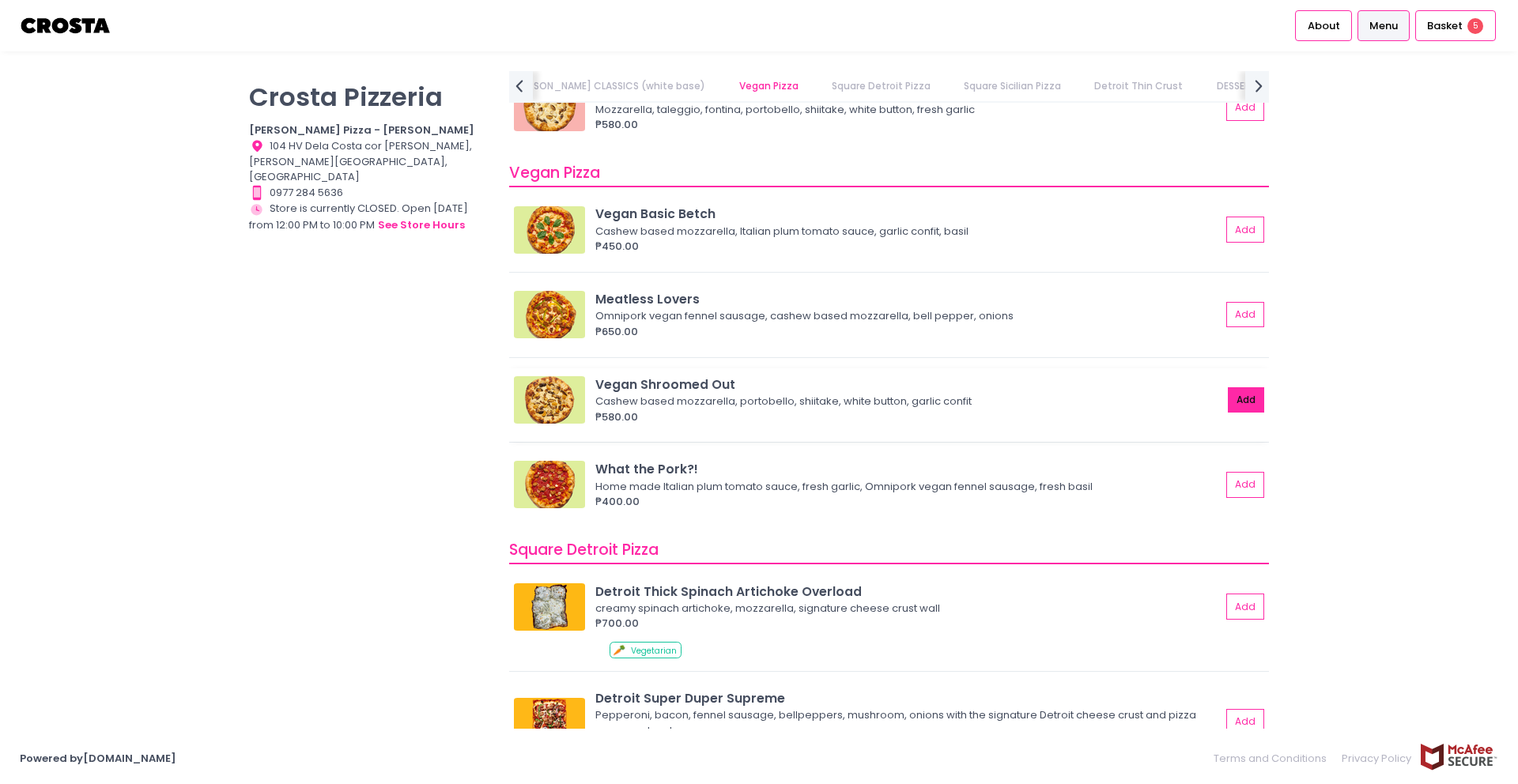
click at [1228, 402] on button "Add" at bounding box center [1246, 399] width 37 height 26
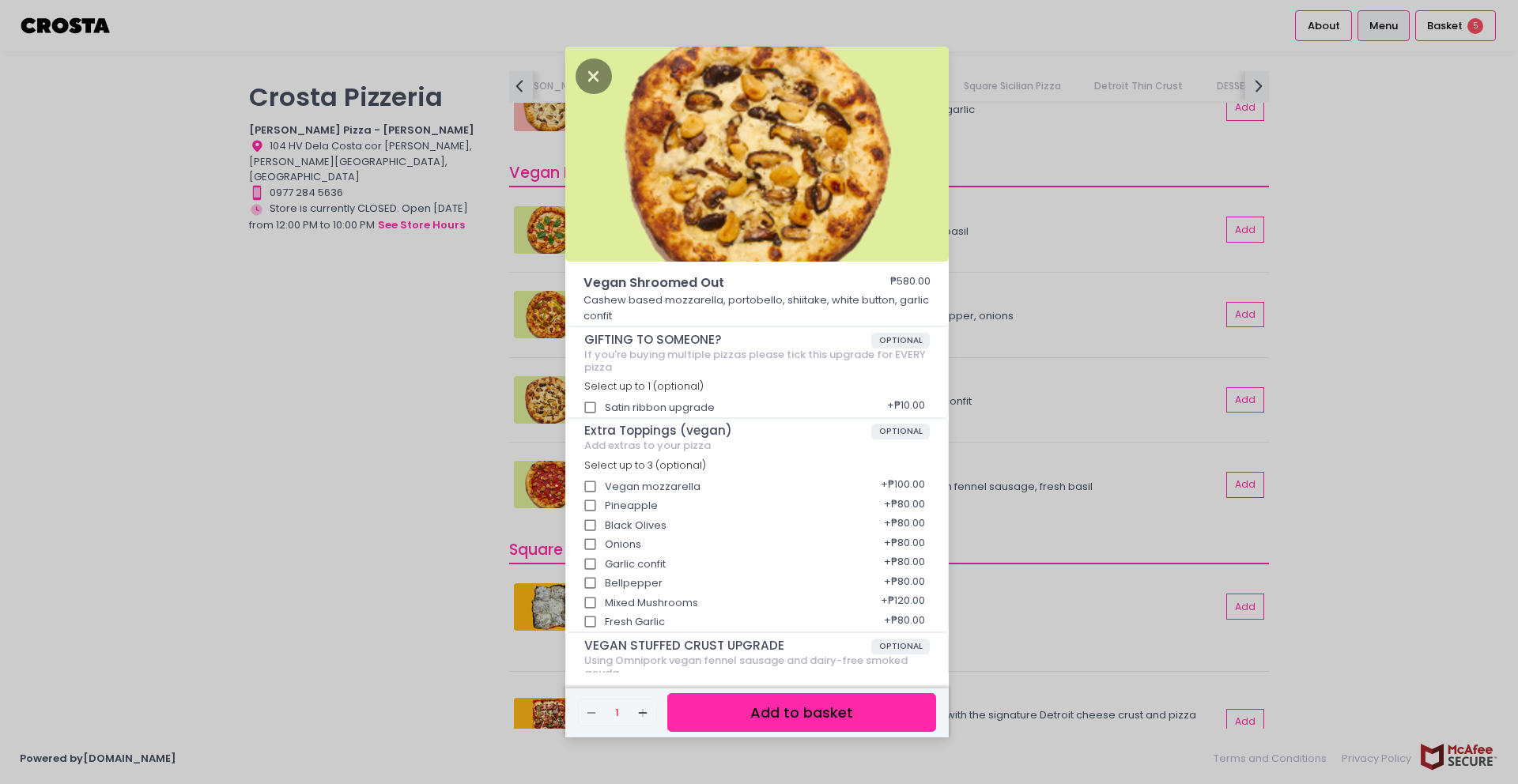
click at [841, 708] on button "Add to basket" at bounding box center [802, 713] width 269 height 39
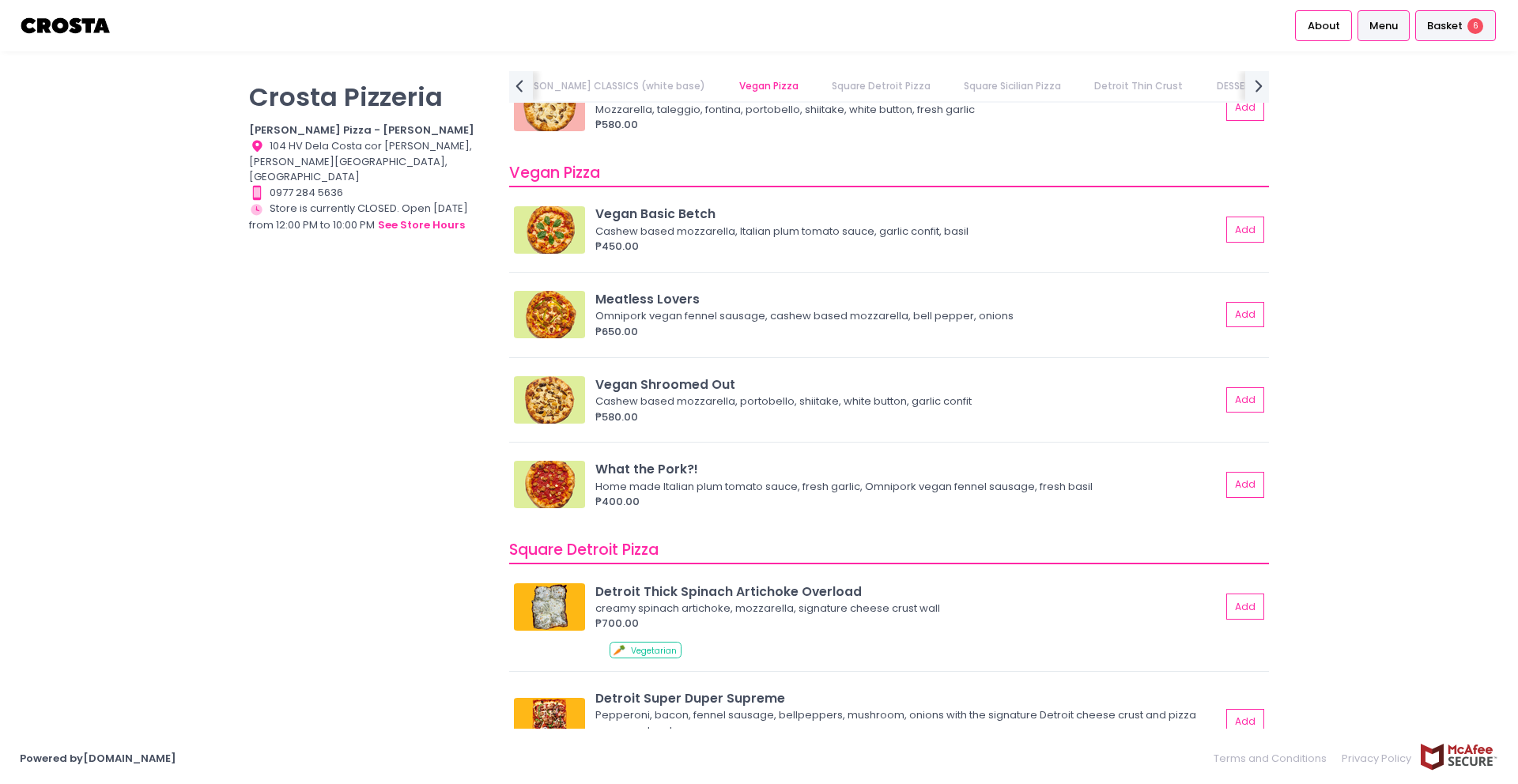
click at [1442, 18] on span "Basket" at bounding box center [1445, 26] width 36 height 16
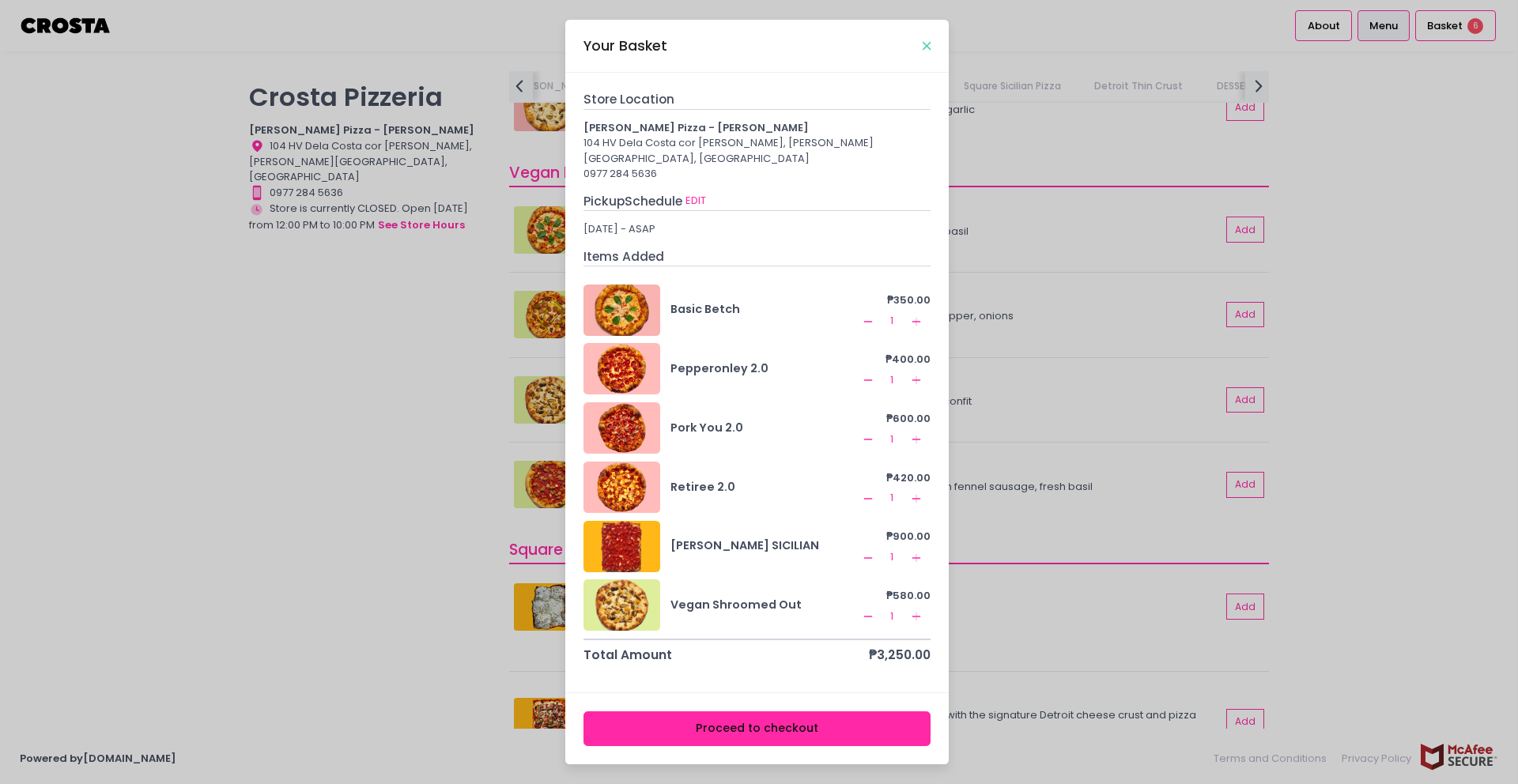
click at [925, 51] on icon "Close" at bounding box center [927, 47] width 8 height 12
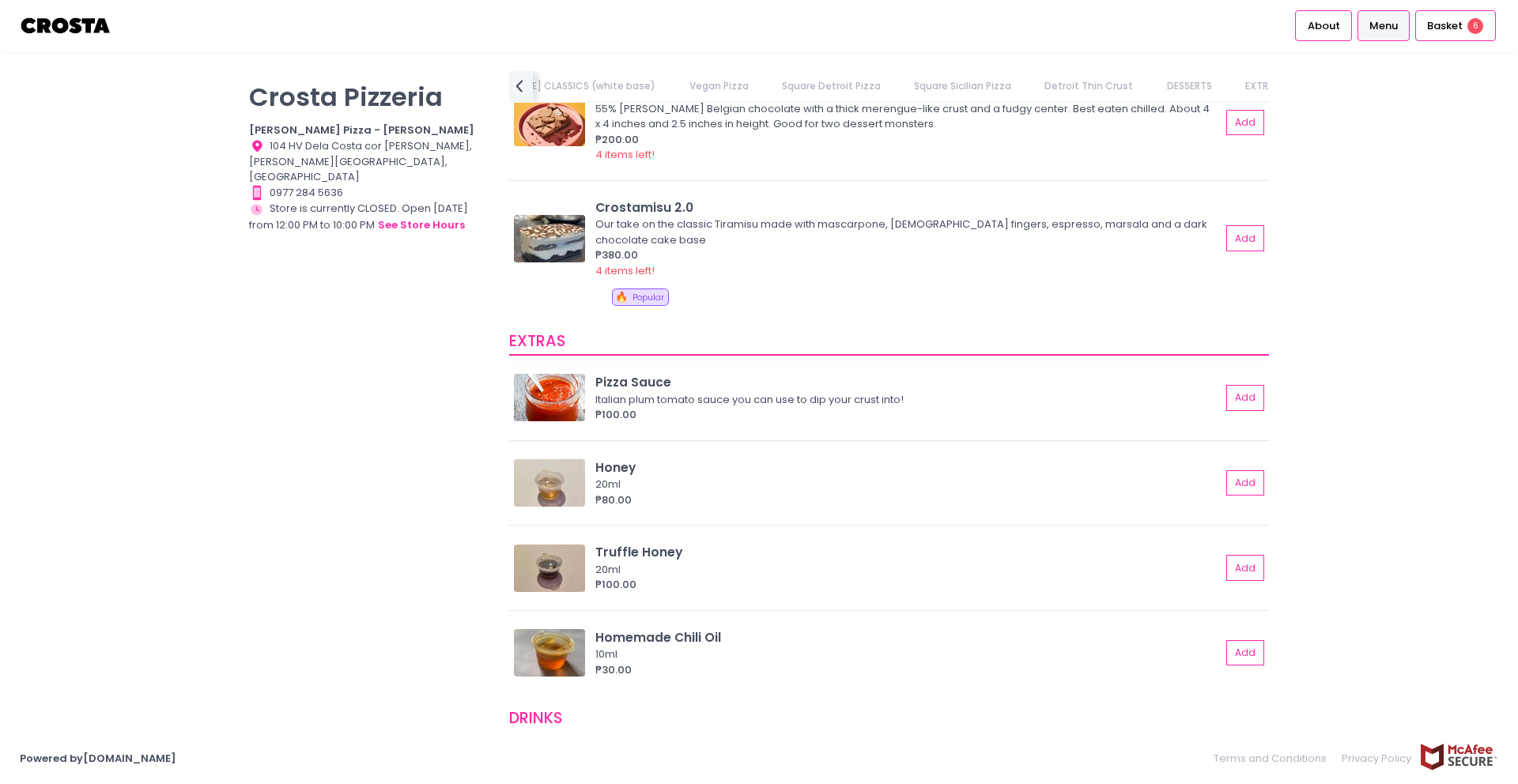
scroll to position [3031, 0]
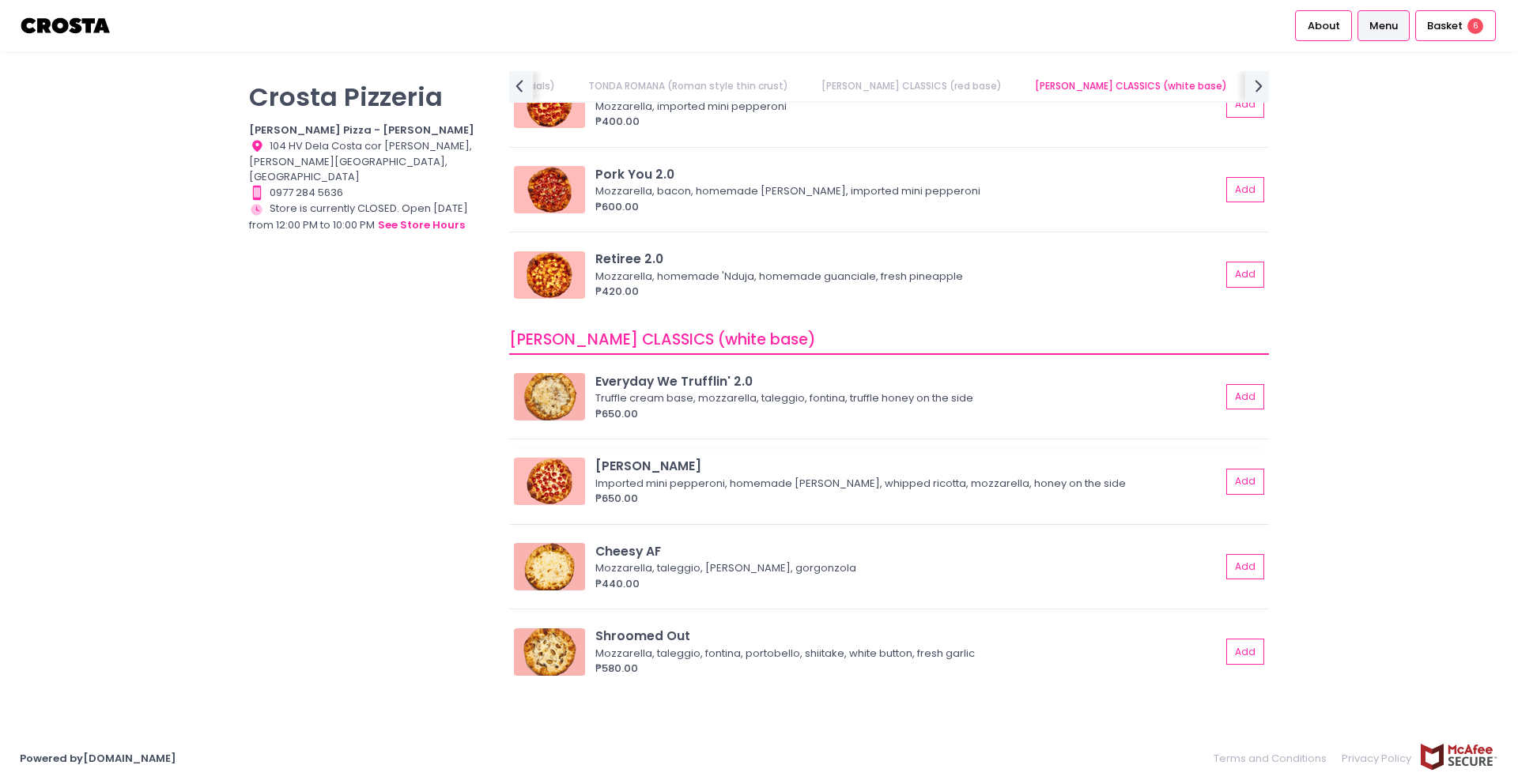
scroll to position [721, 0]
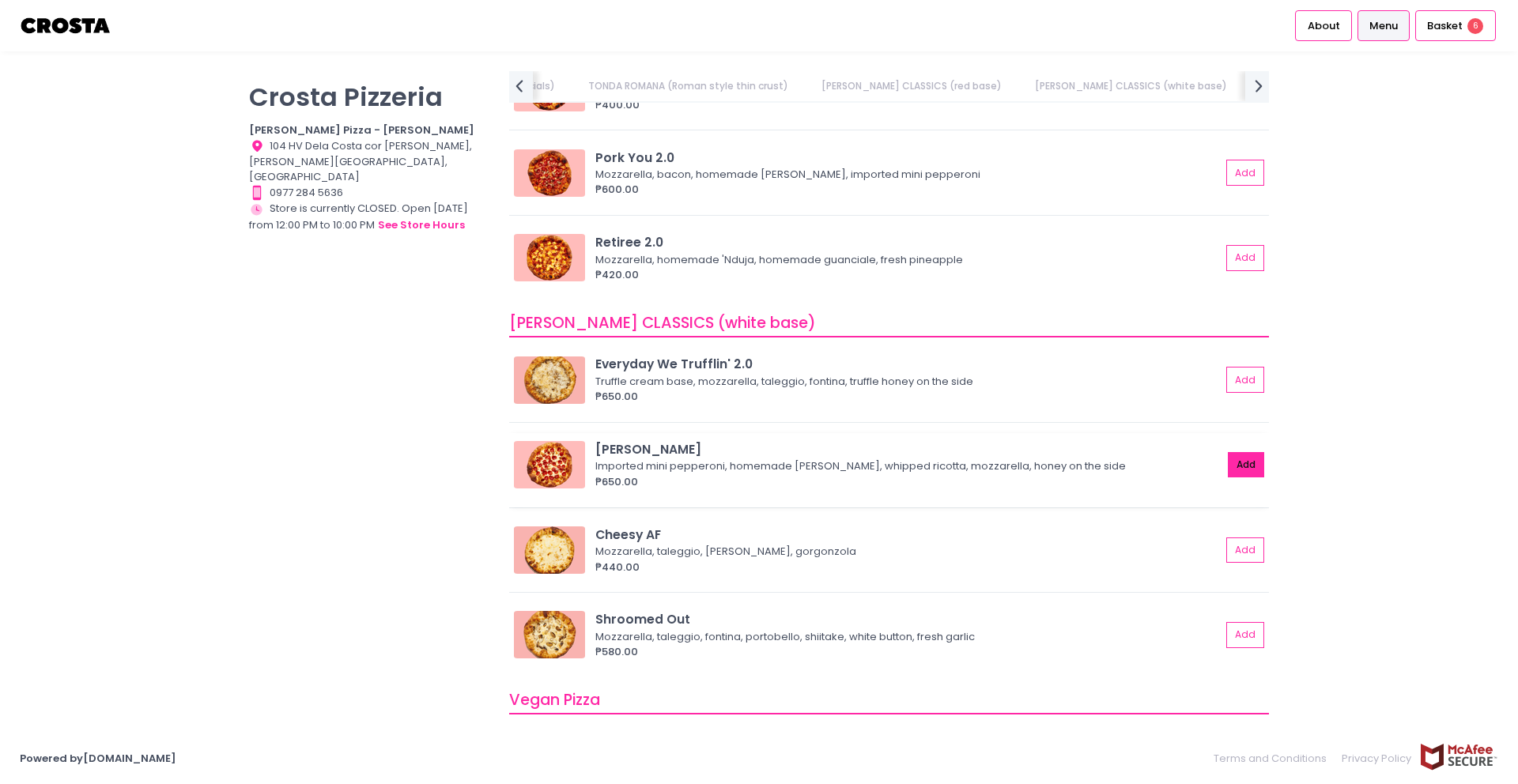
click at [1231, 458] on button "Add" at bounding box center [1246, 464] width 37 height 26
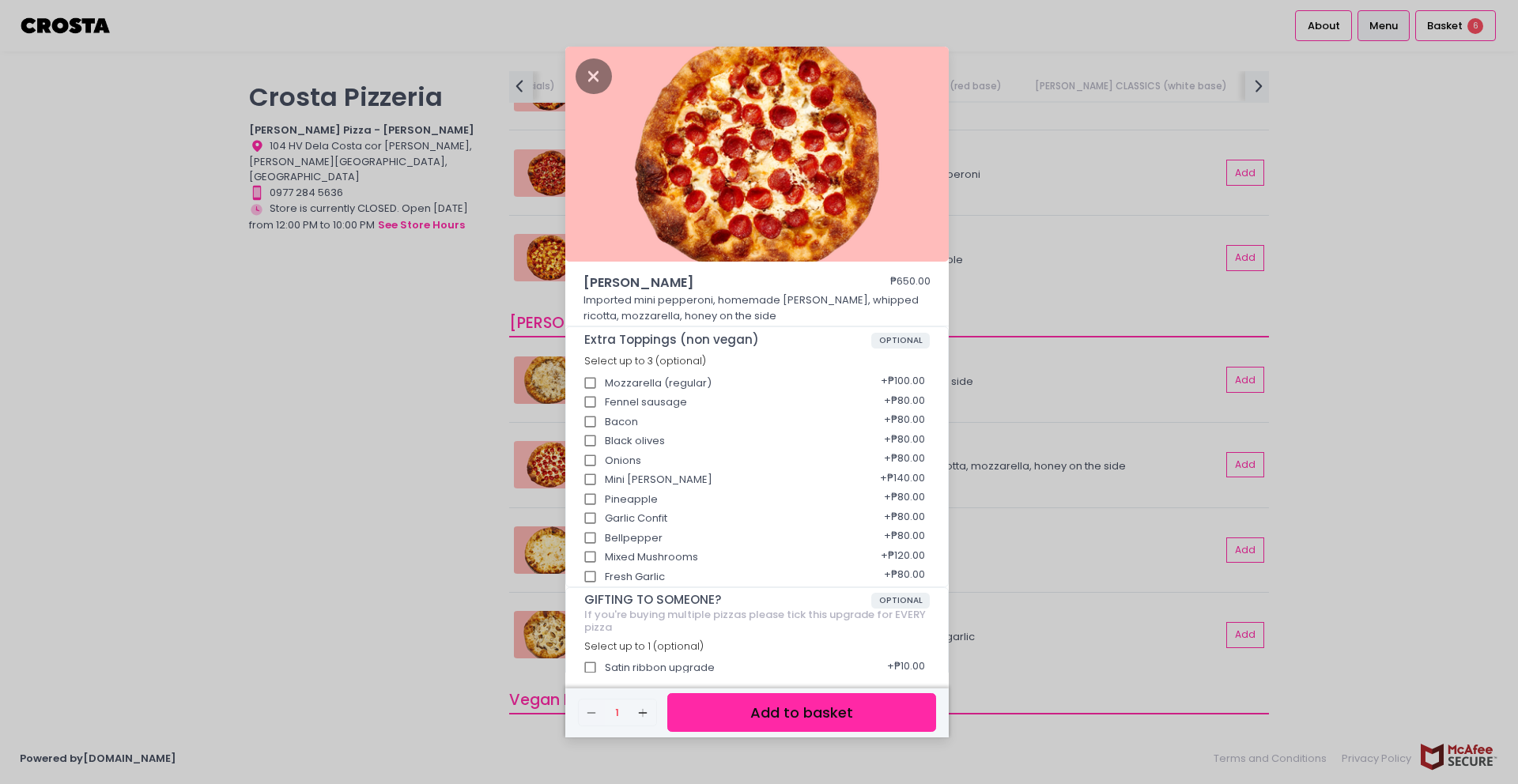
click at [847, 721] on button "Add to basket" at bounding box center [802, 713] width 269 height 39
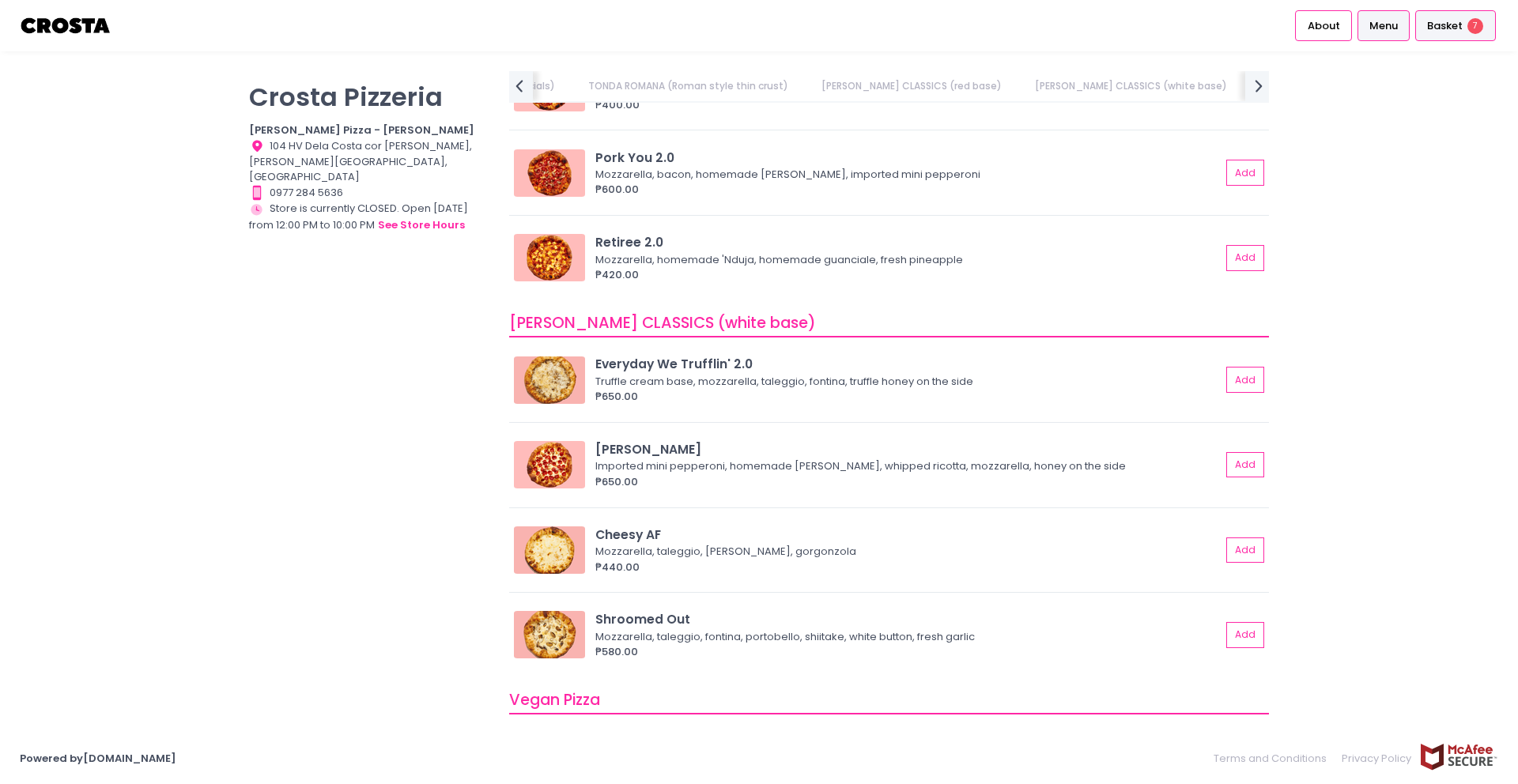
click at [1445, 25] on span "Basket" at bounding box center [1445, 26] width 36 height 16
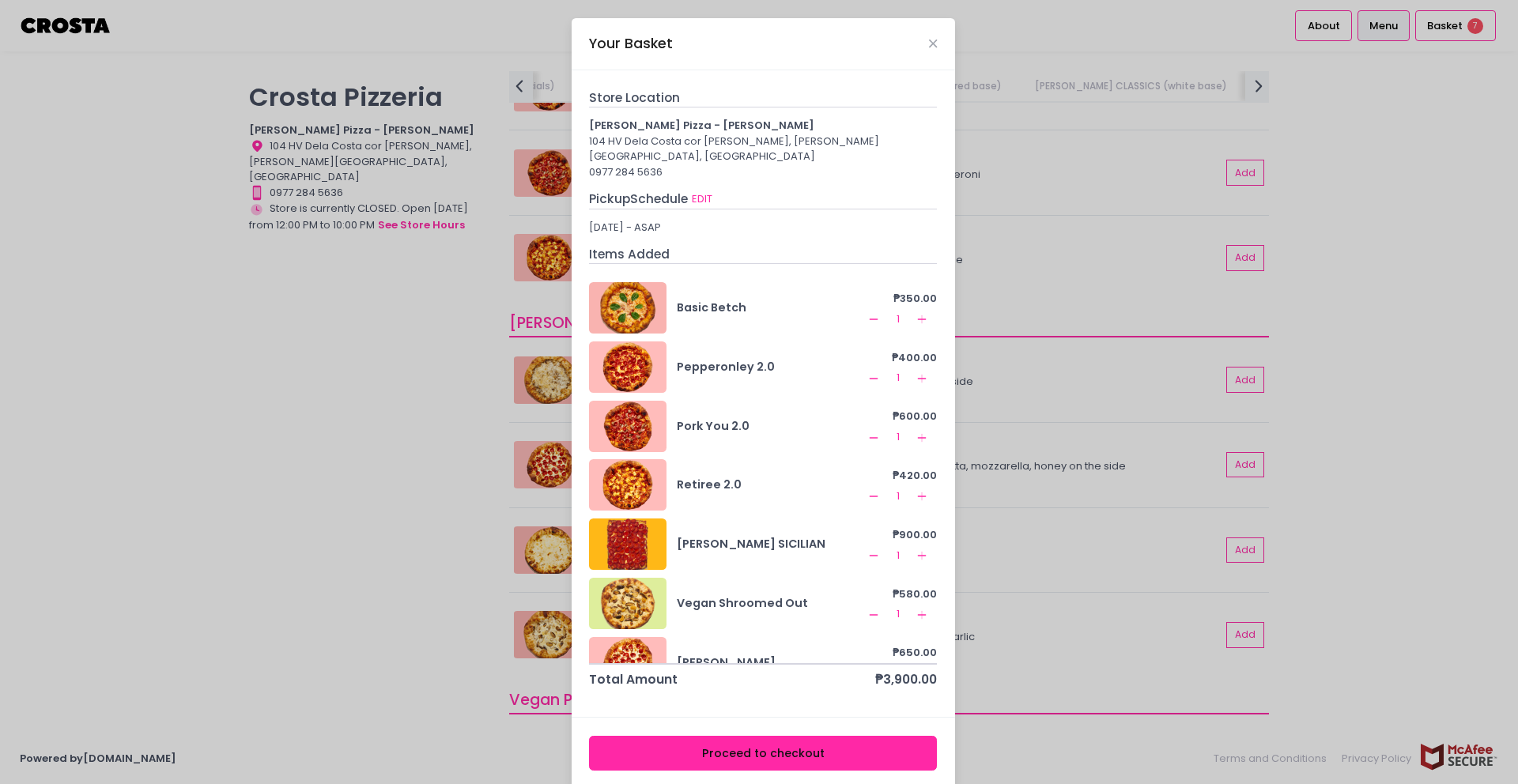
click at [867, 546] on button "Remove Created with Sketch." at bounding box center [873, 555] width 19 height 19
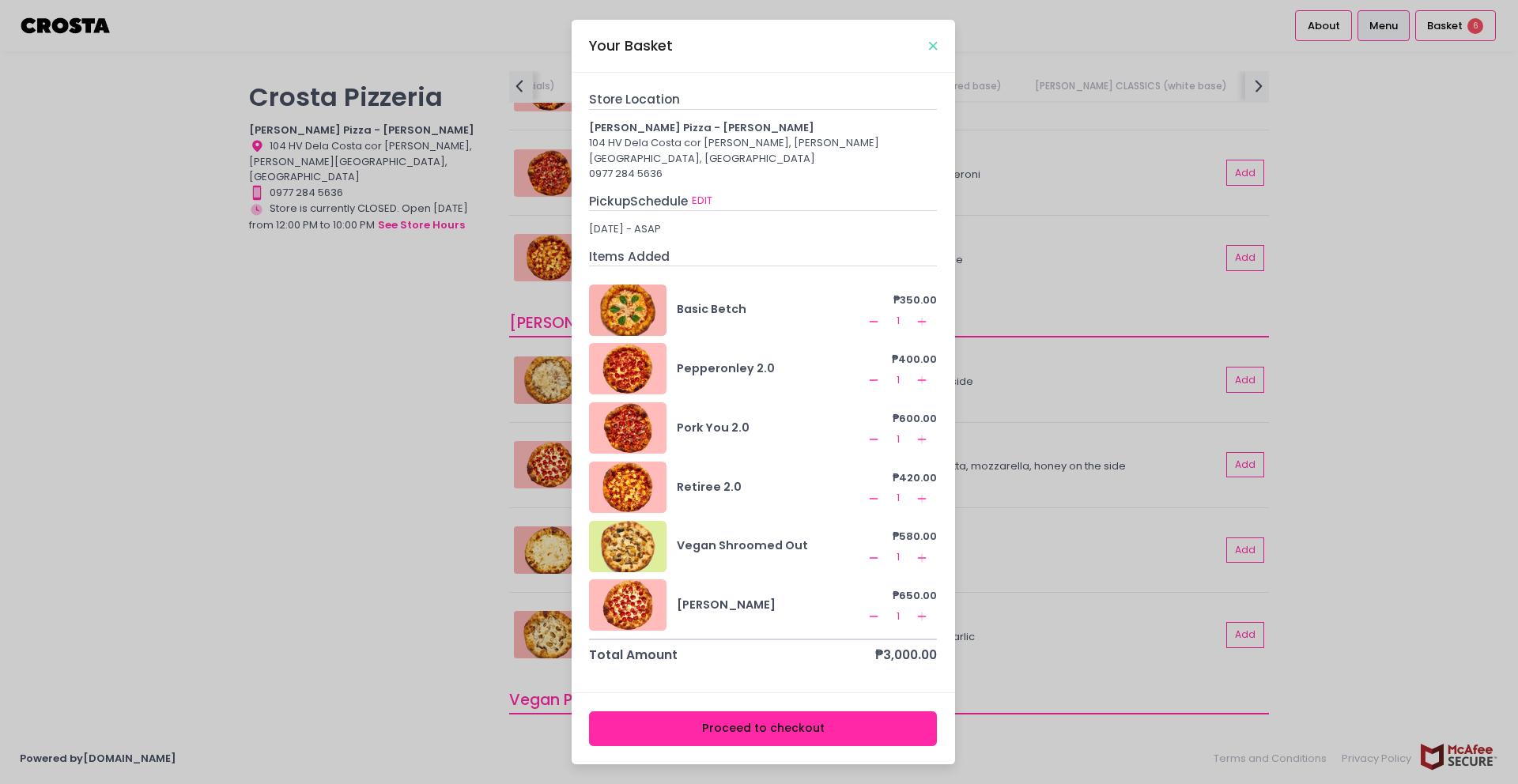
click at [934, 52] on icon "Close" at bounding box center [933, 47] width 8 height 12
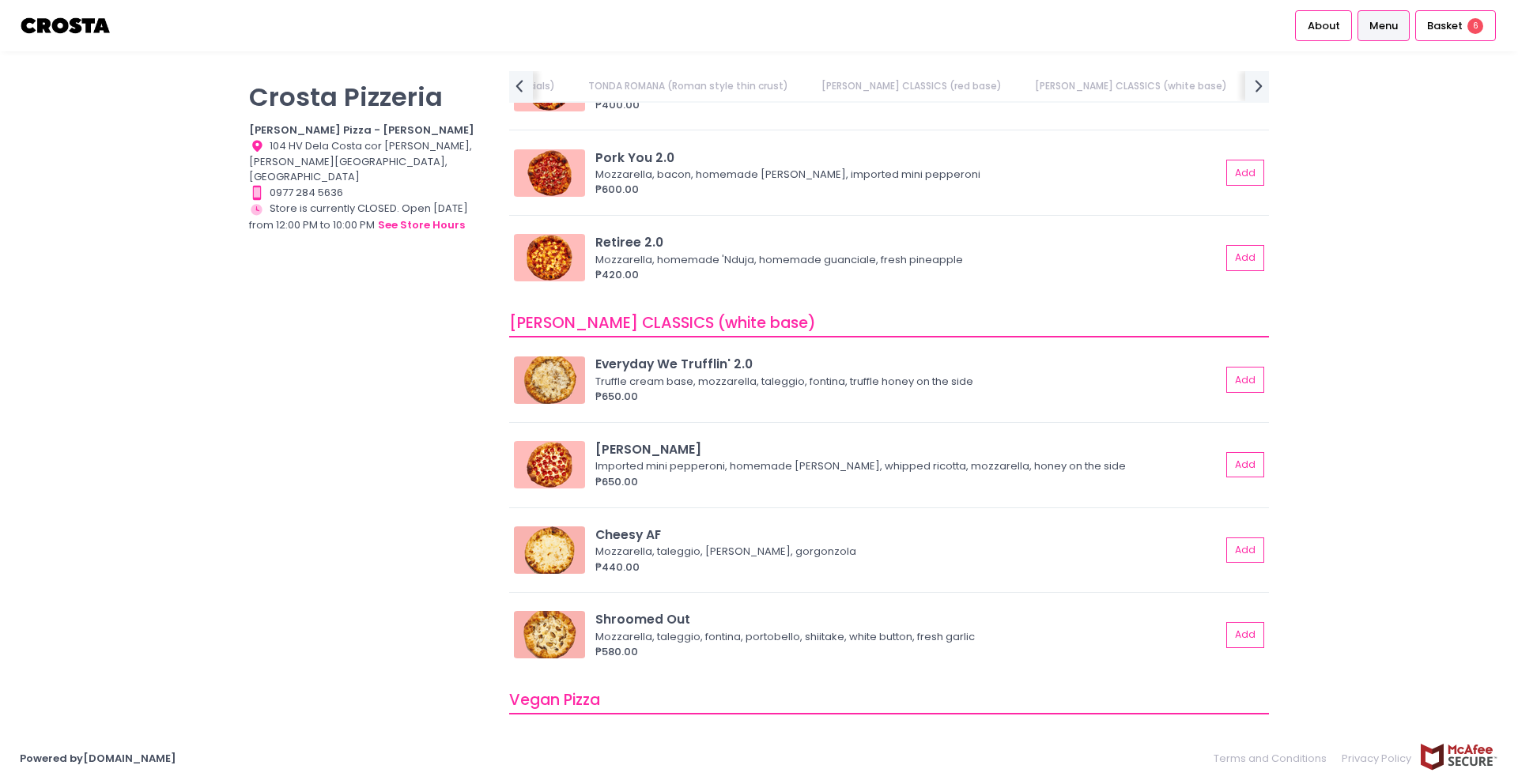
click at [934, 53] on div "[PERSON_NAME] Pizzeria [PERSON_NAME] Pizza - [PERSON_NAME] Location Created wit…" at bounding box center [759, 392] width 1518 height 681
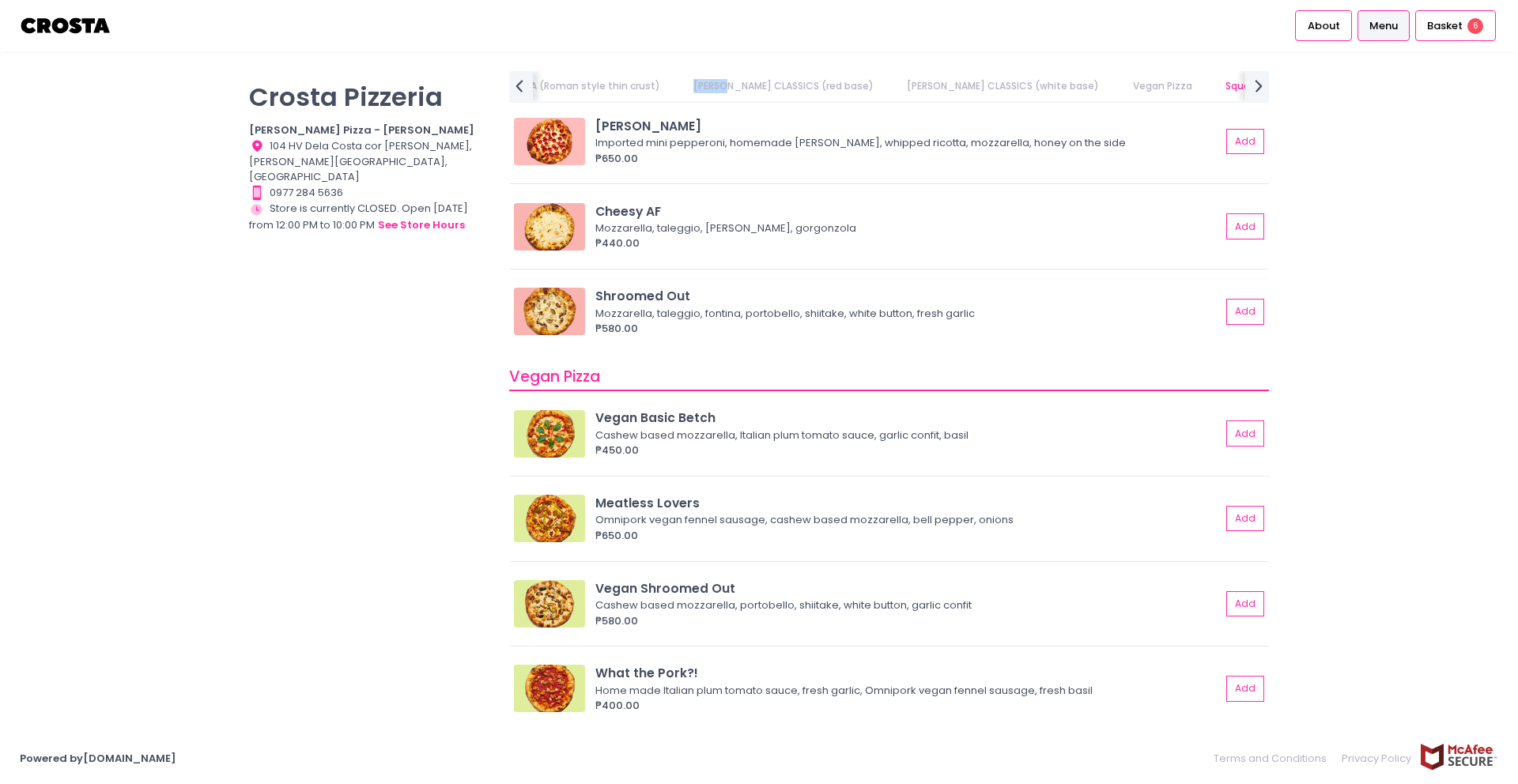
scroll to position [1043, 0]
click at [1228, 311] on button "Add" at bounding box center [1246, 312] width 37 height 26
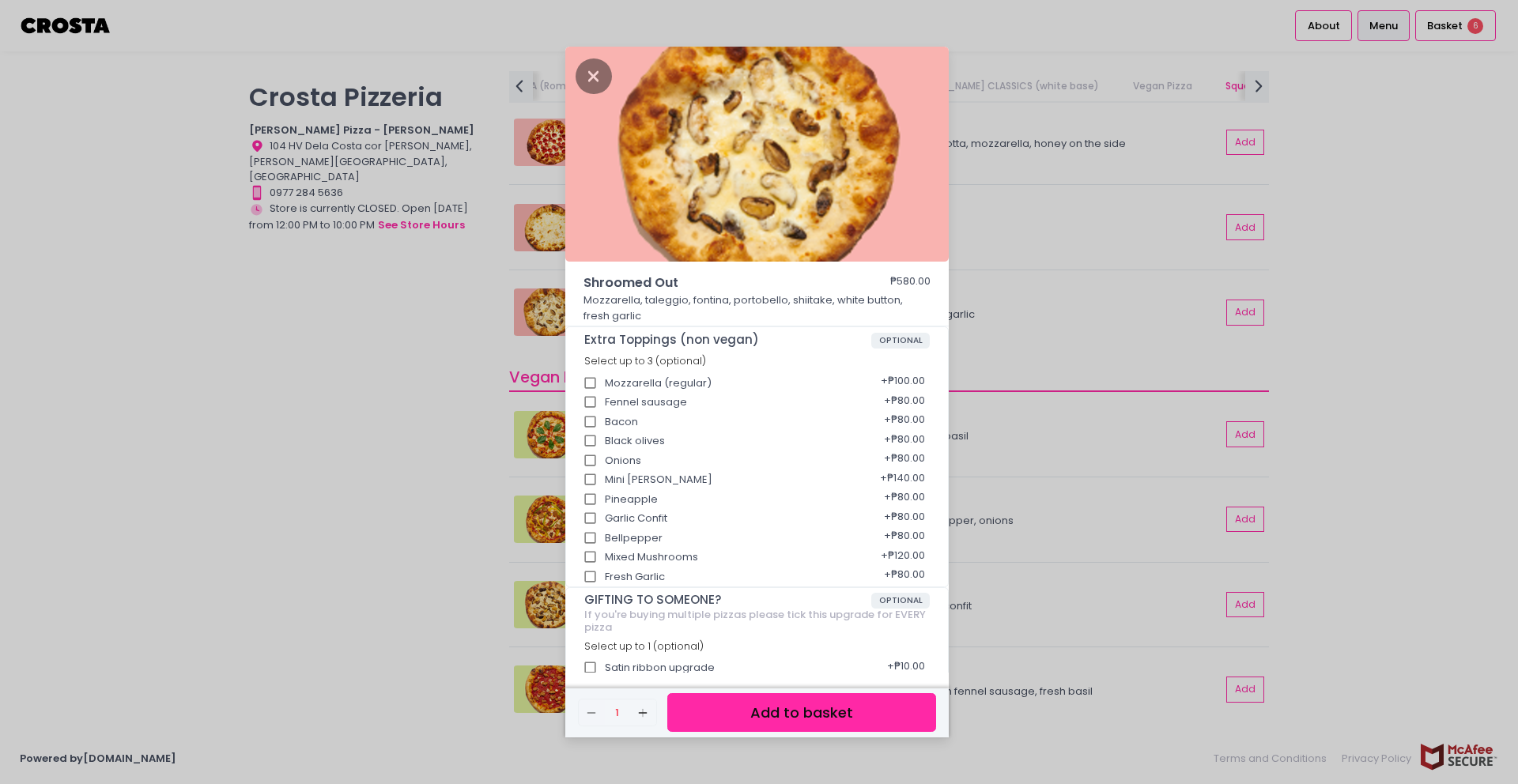
click at [809, 711] on button "Add to basket" at bounding box center [802, 713] width 269 height 39
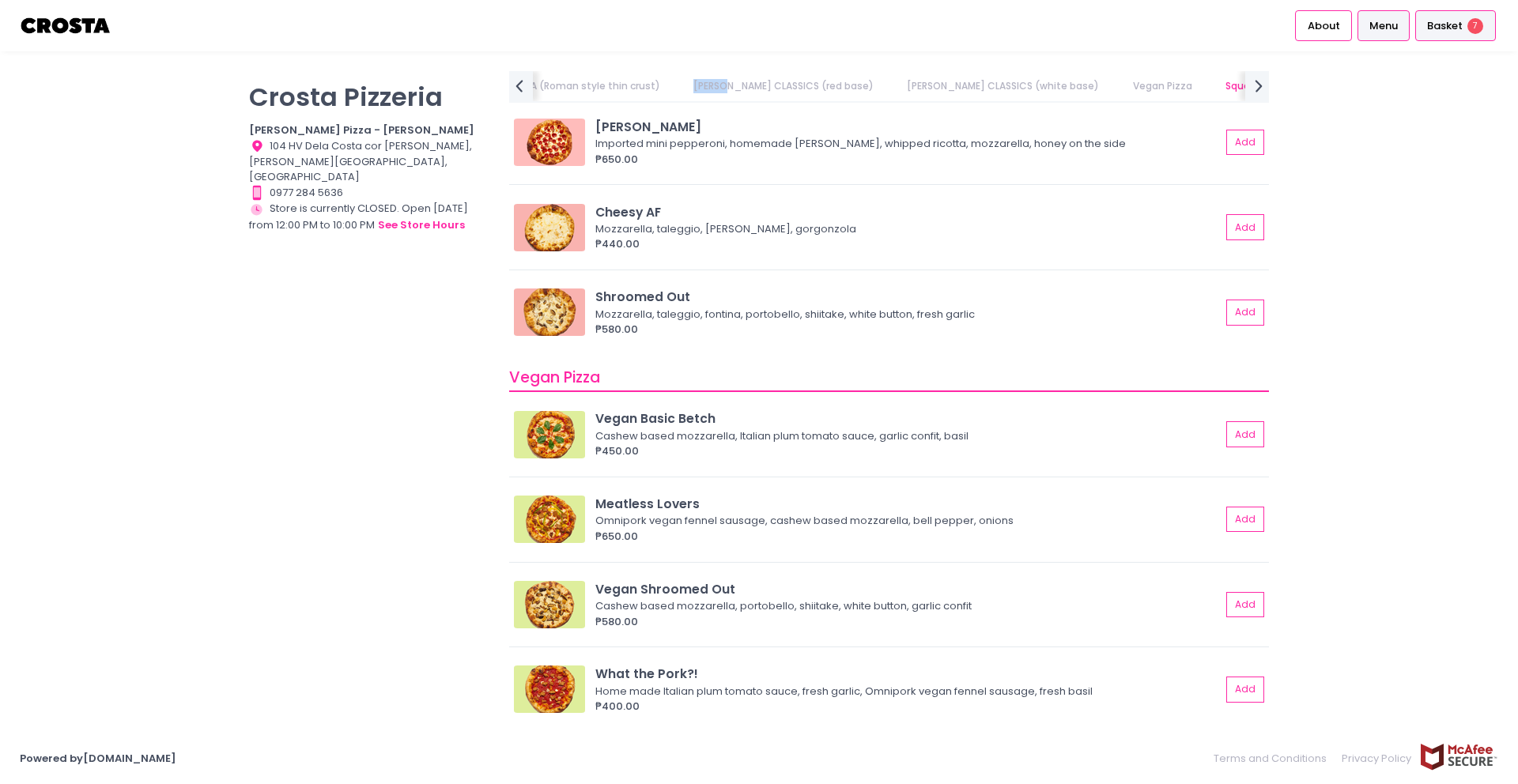
click at [1462, 27] on span "Basket" at bounding box center [1445, 26] width 36 height 16
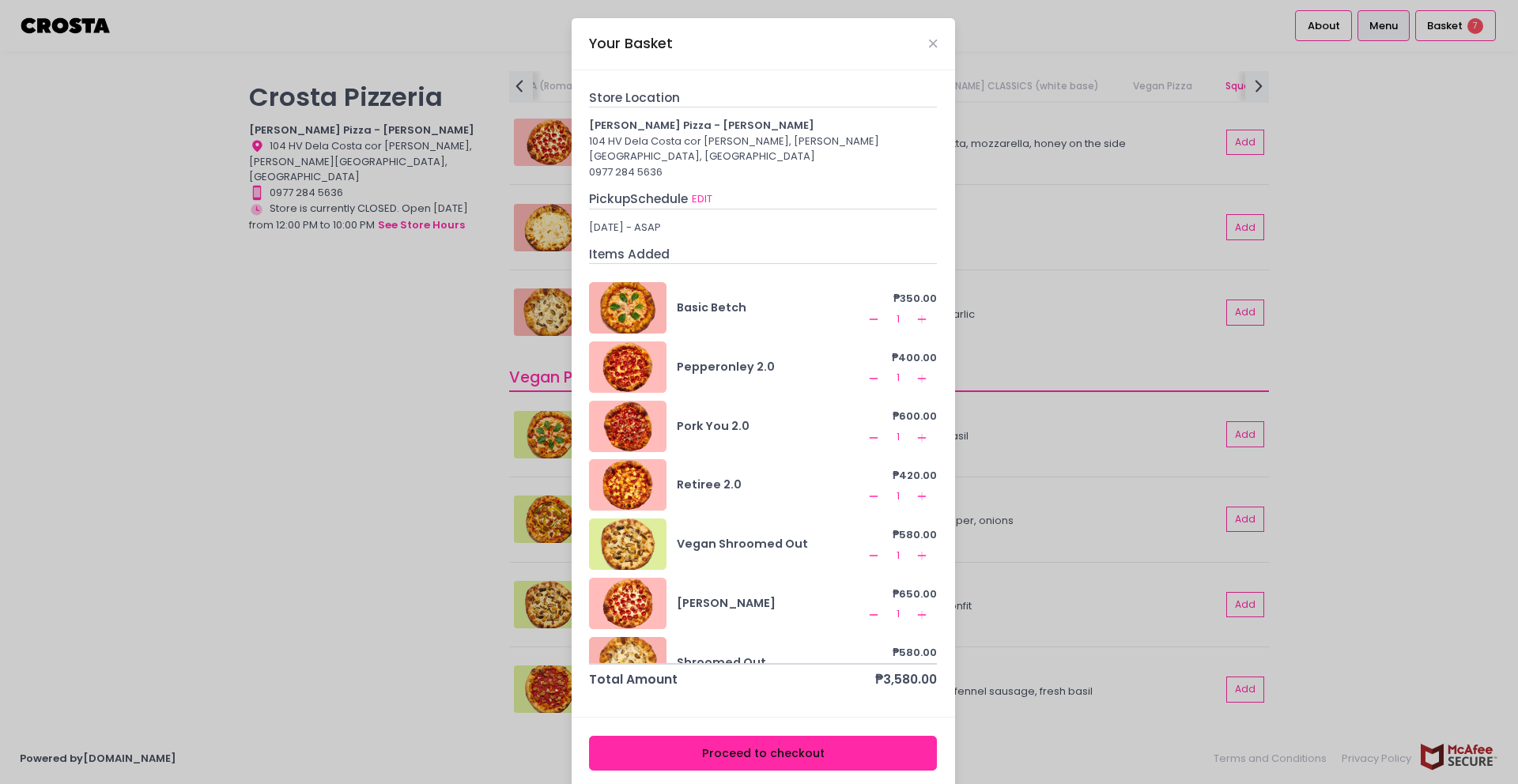
click at [867, 549] on icon "Remove Created with Sketch." at bounding box center [873, 555] width 12 height 12
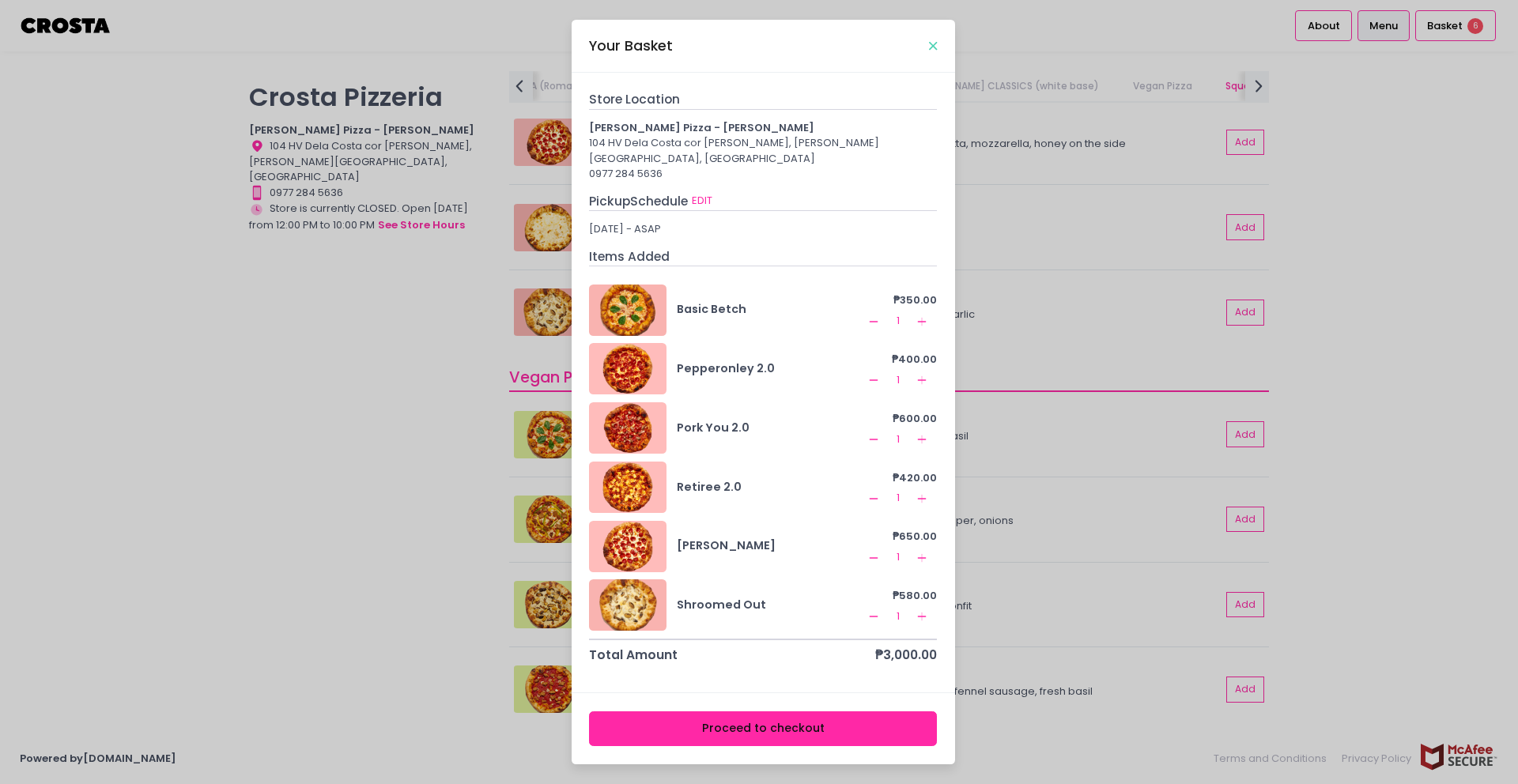
click at [929, 51] on icon "Close" at bounding box center [933, 47] width 8 height 12
